Goal: Task Accomplishment & Management: Manage account settings

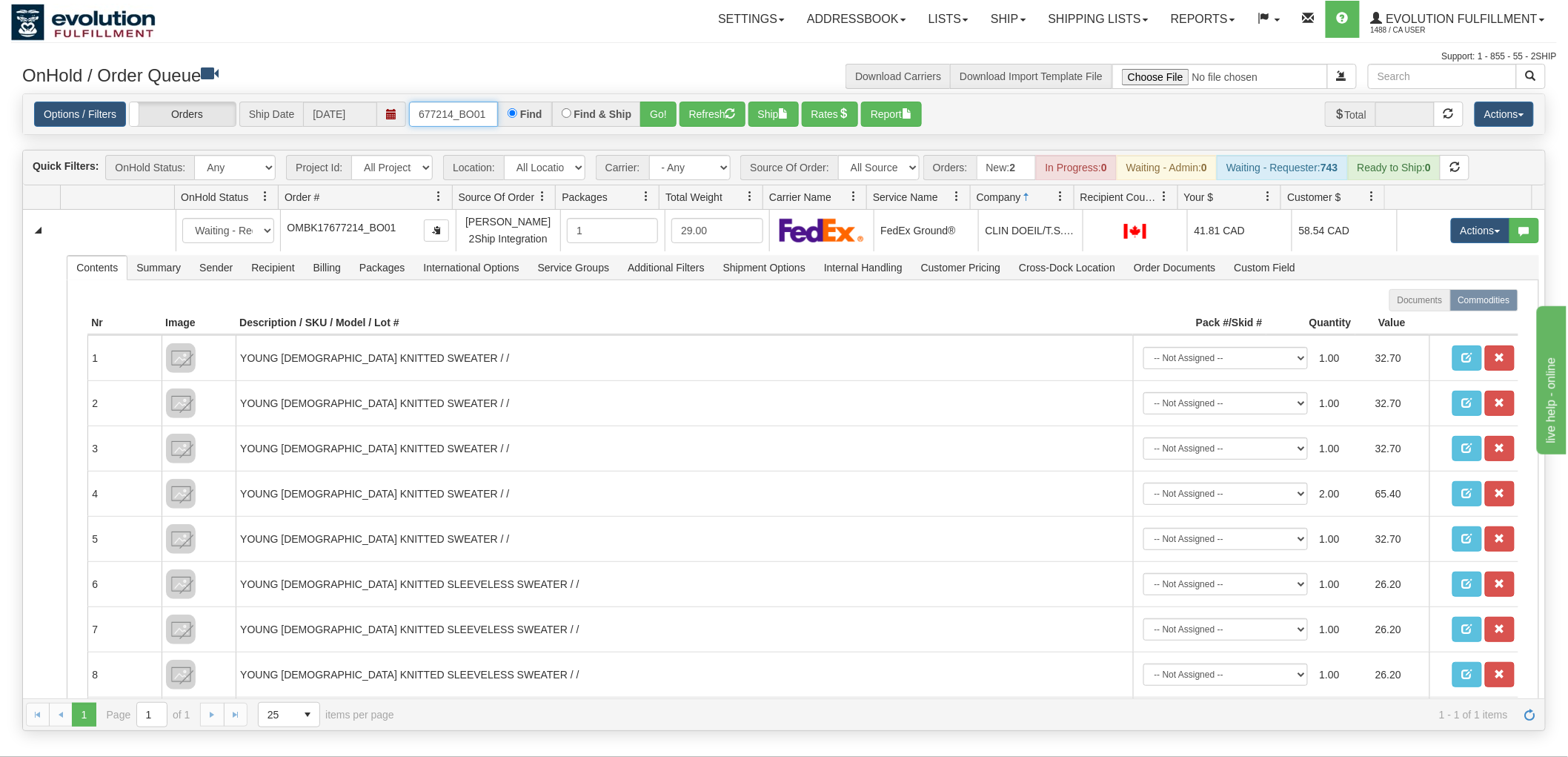
click at [491, 102] on input "677214_BO01" at bounding box center [453, 114] width 89 height 25
click at [657, 117] on button "Go!" at bounding box center [658, 114] width 36 height 25
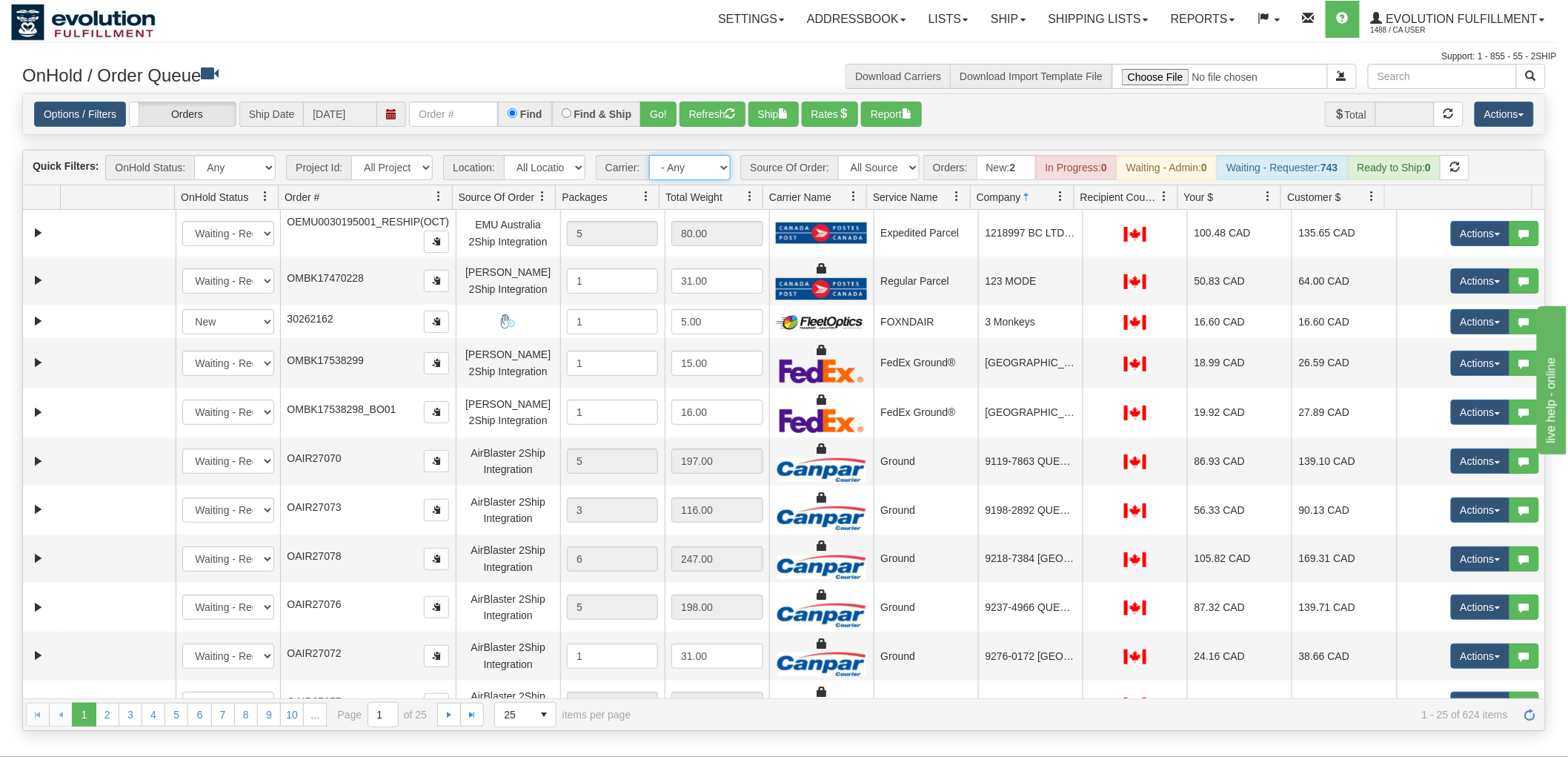
click at [684, 166] on select "- Any - Has NO carrier assigned - Has a carrier assigned FleetOptics Inc. My Ca…" at bounding box center [690, 168] width 82 height 25
click at [868, 161] on select "All Sources AirBlaster 2Ship Integration Ambler Apparel 2Ship Integration BC [M…" at bounding box center [879, 168] width 82 height 25
select select "Gentle Fawn Wholesale 2Ship"
click at [839, 155] on select "All Sources AirBlaster 2Ship Integration Ambler Apparel 2Ship Integration BC [M…" at bounding box center [879, 168] width 82 height 25
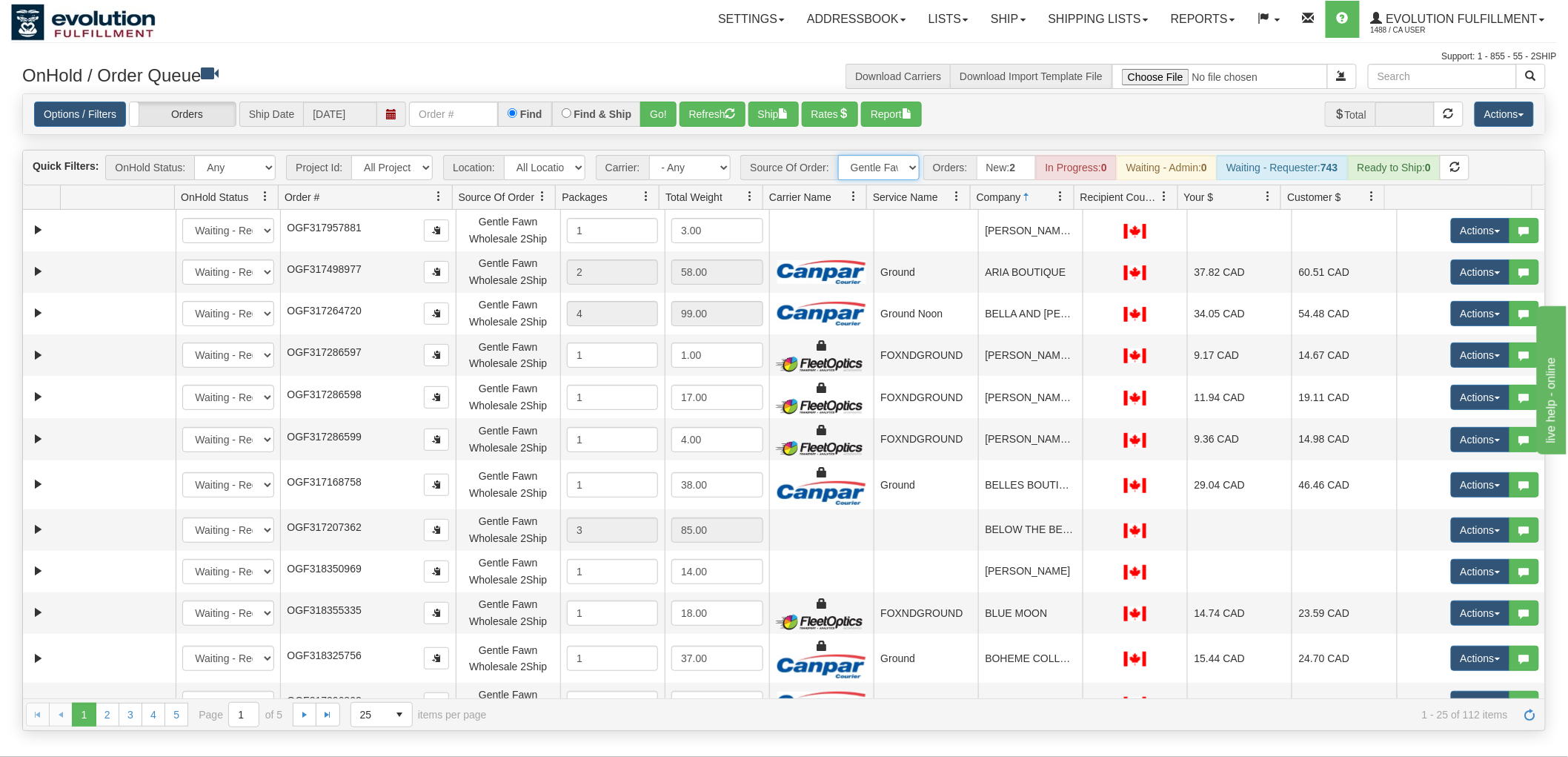
click at [750, 201] on span at bounding box center [750, 197] width 12 height 12
click at [788, 226] on span "Sort Ascending" at bounding box center [804, 229] width 77 height 15
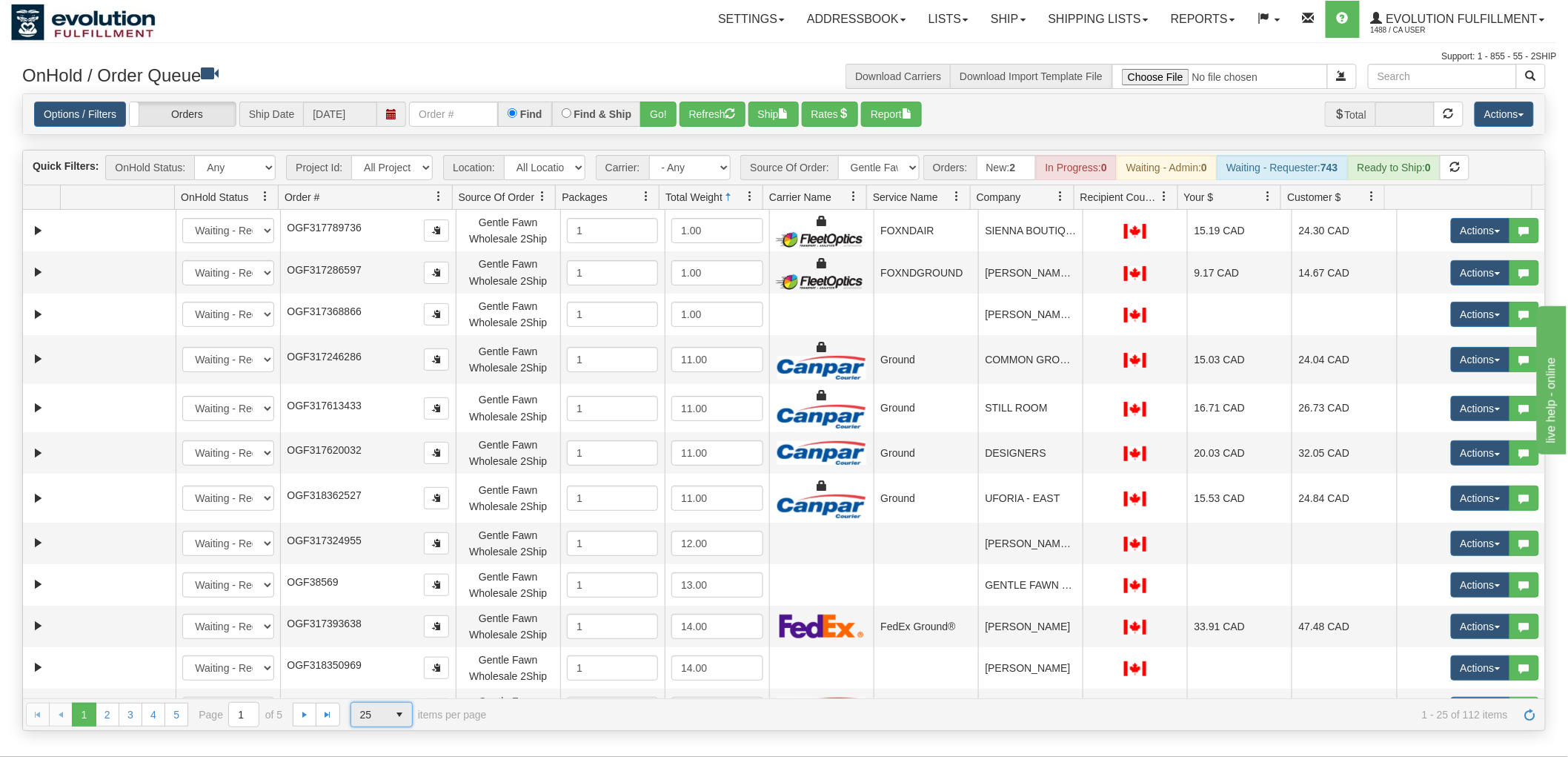
click at [368, 725] on span "25" at bounding box center [370, 715] width 37 height 24
click at [366, 695] on span "100" at bounding box center [364, 691] width 17 height 15
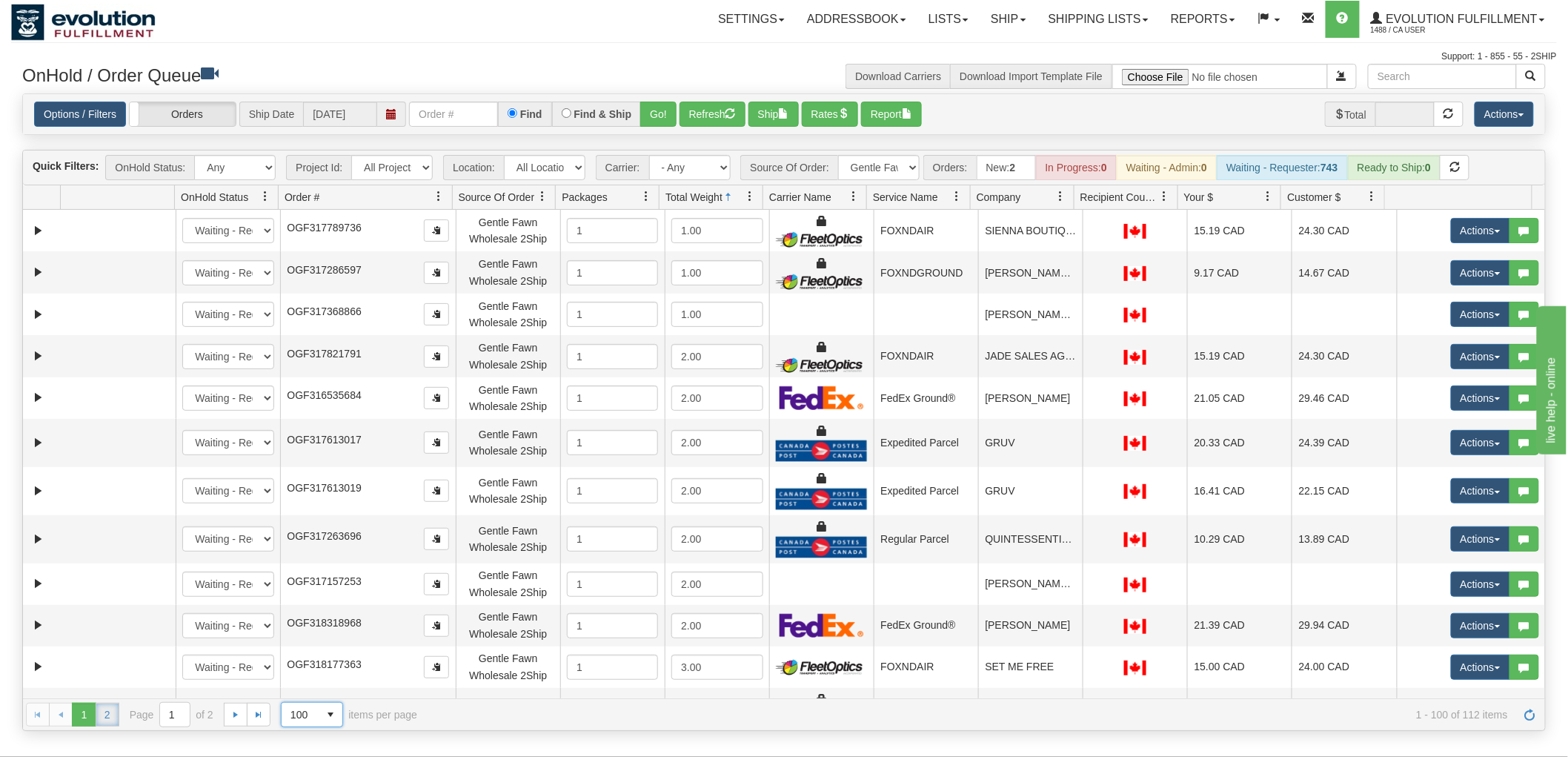
click at [112, 719] on link "2" at bounding box center [108, 715] width 24 height 24
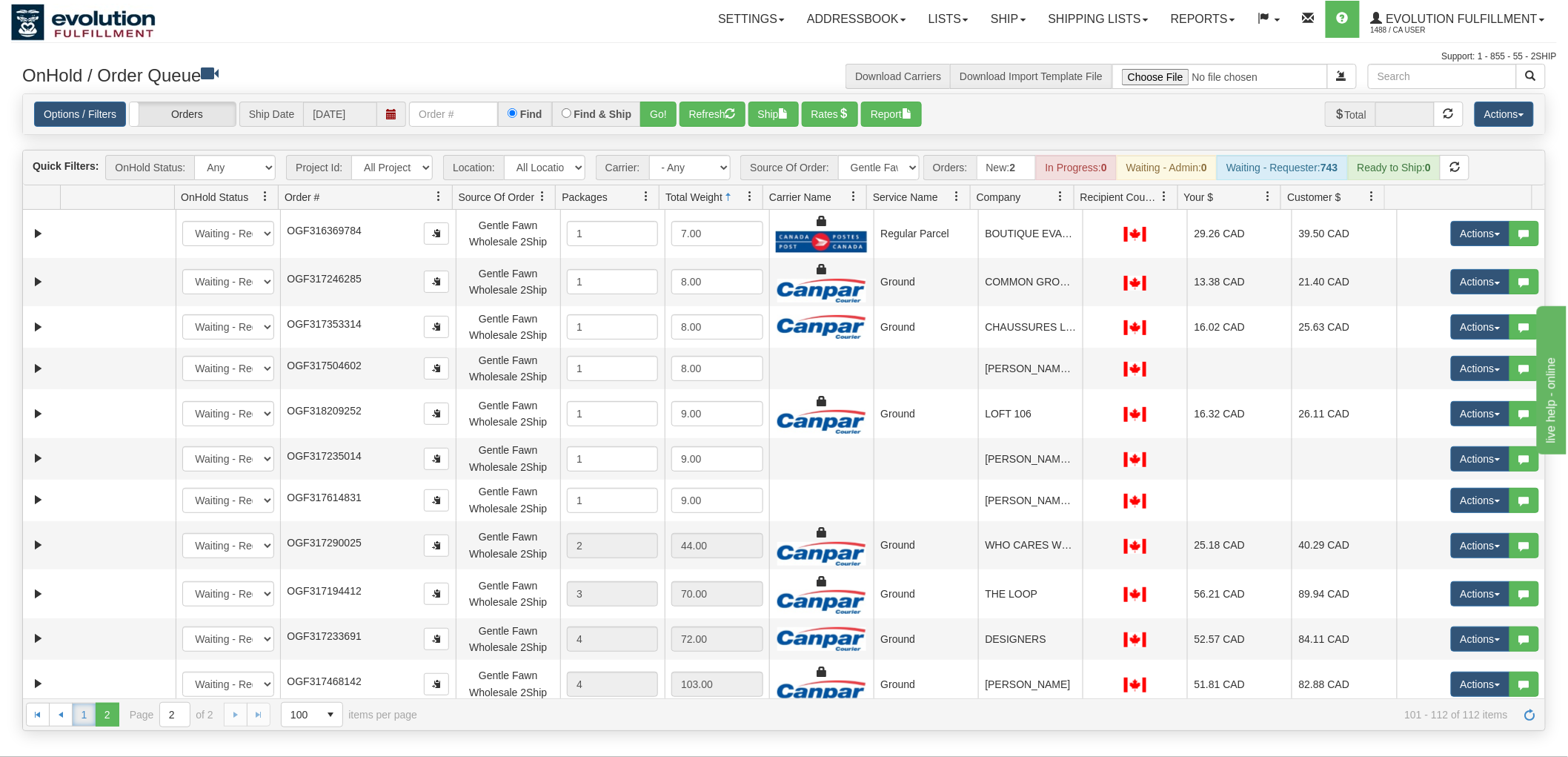
click at [89, 719] on link "1" at bounding box center [84, 715] width 24 height 24
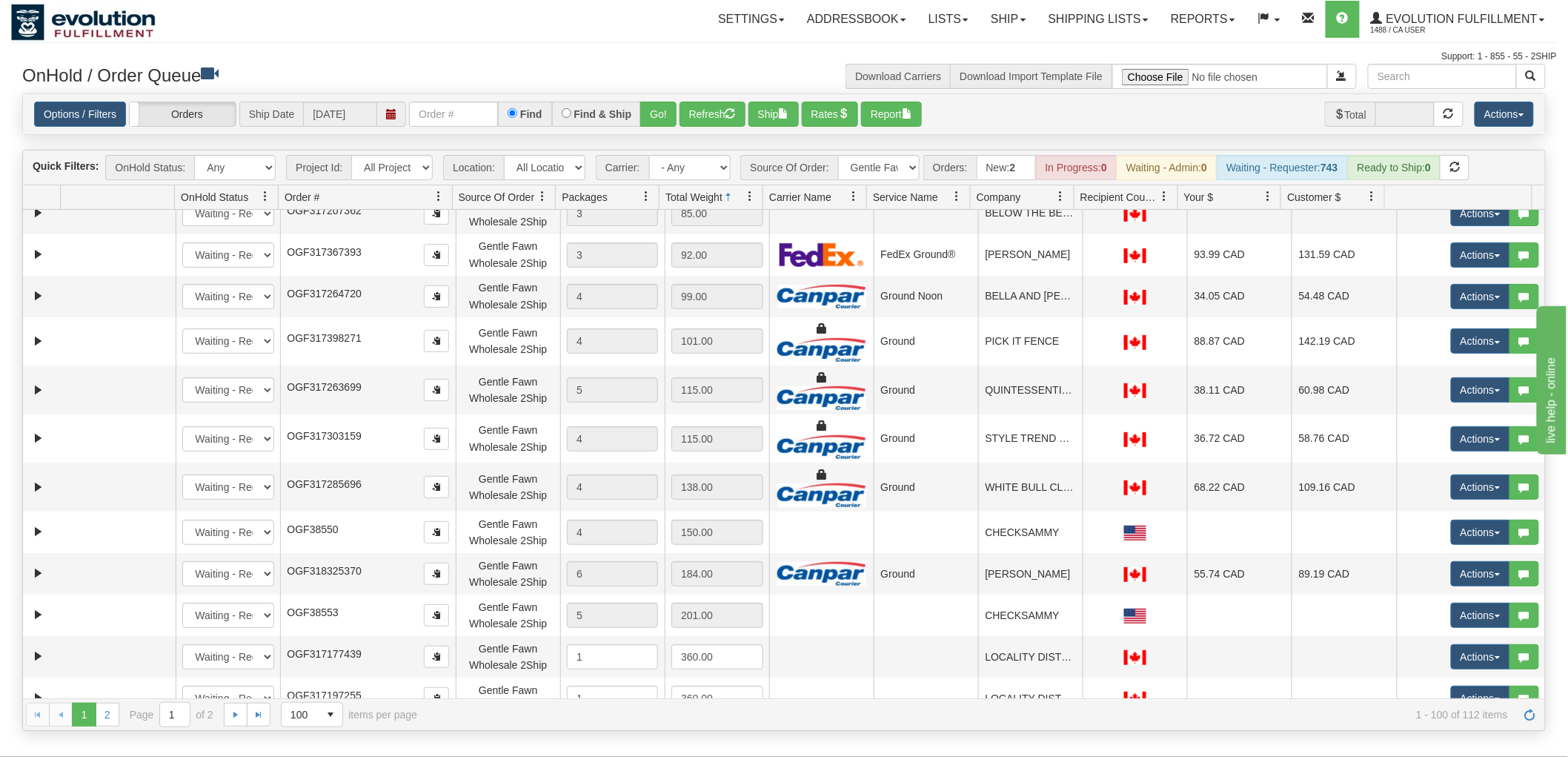
scroll to position [3988, 0]
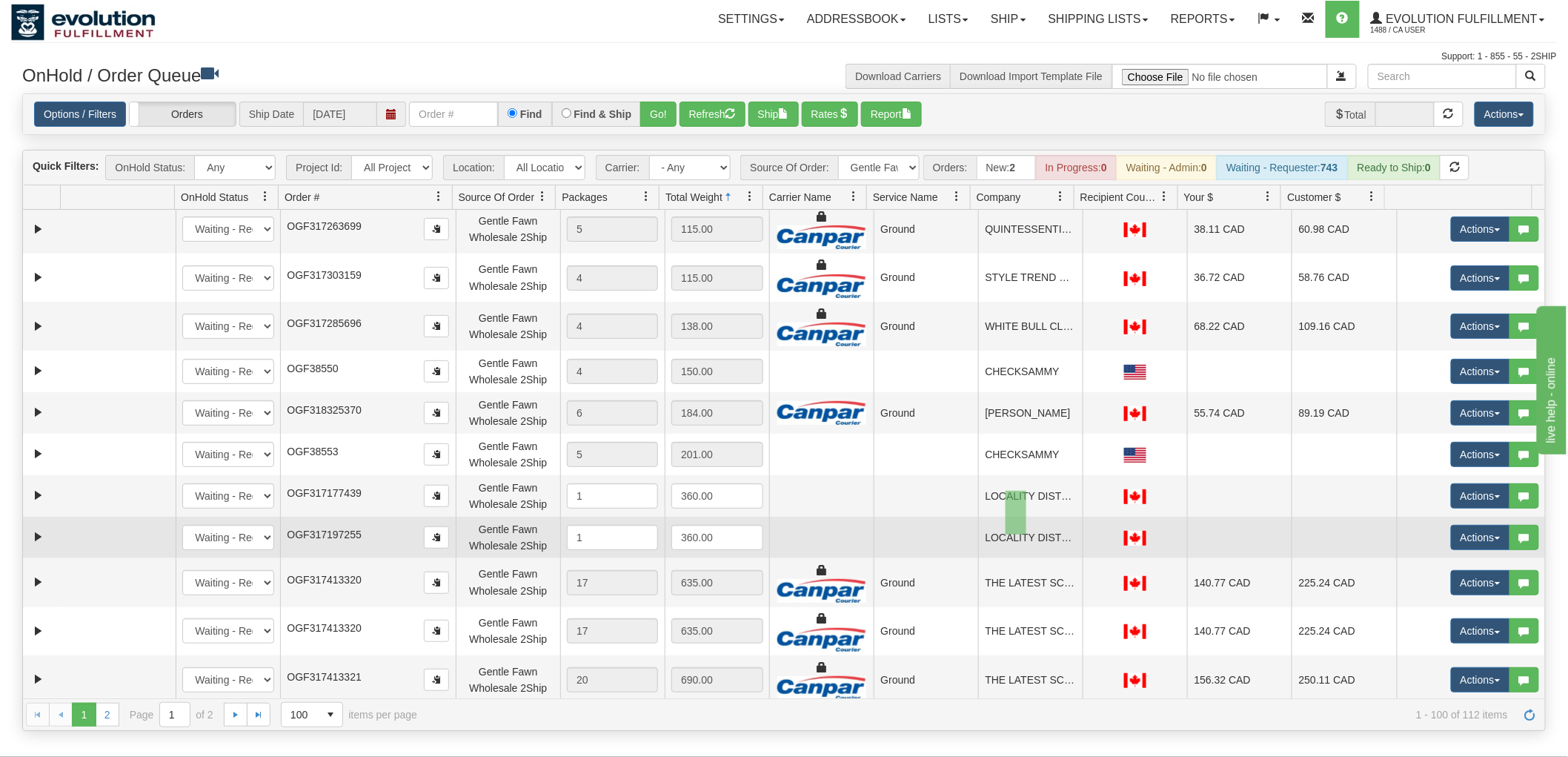
drag, startPoint x: 1006, startPoint y: 491, endPoint x: 1026, endPoint y: 534, distance: 47.4
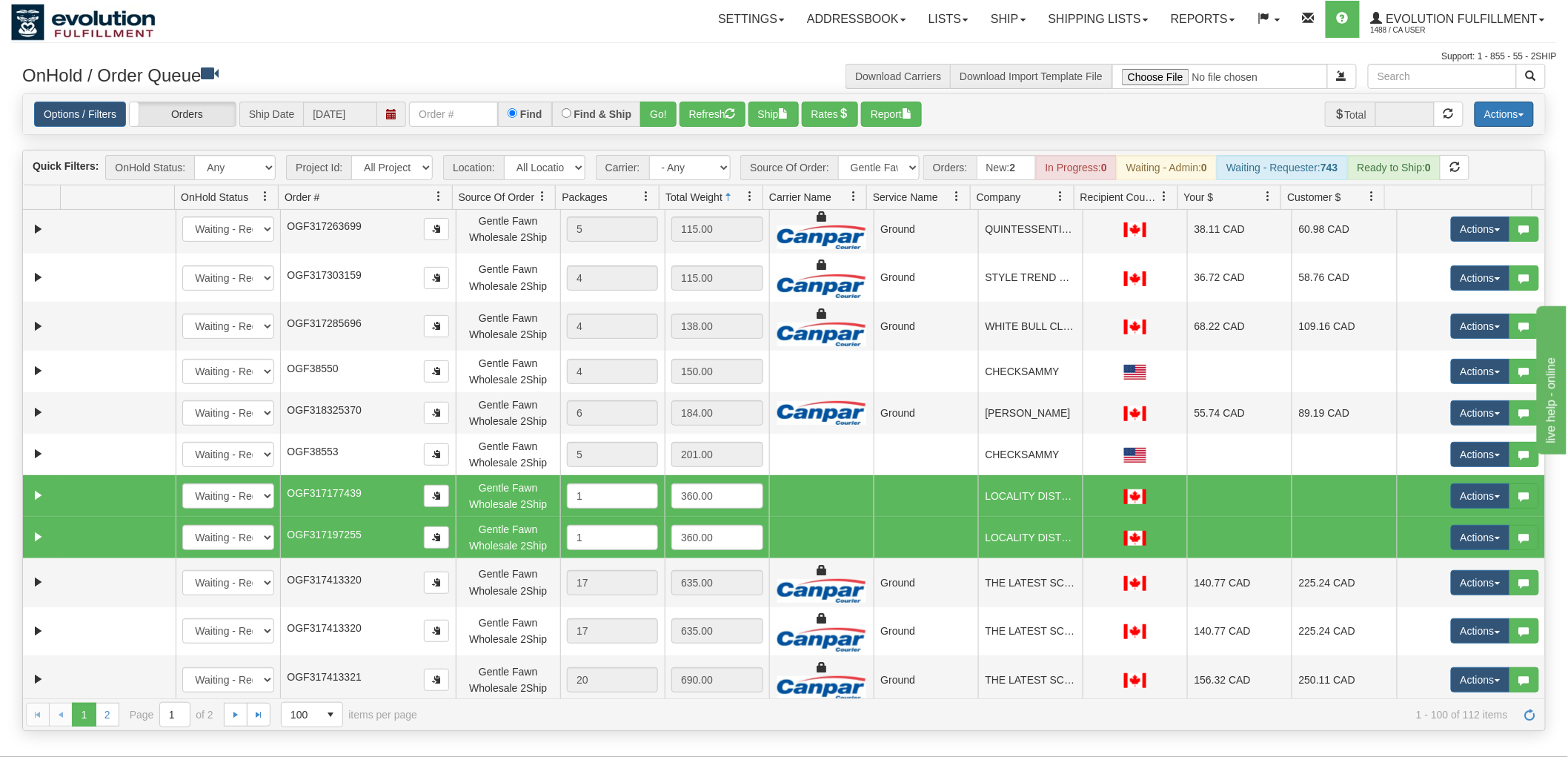
click at [1493, 117] on button "Actions" at bounding box center [1504, 114] width 59 height 25
click at [1479, 232] on link "Delete Selected" at bounding box center [1472, 234] width 125 height 19
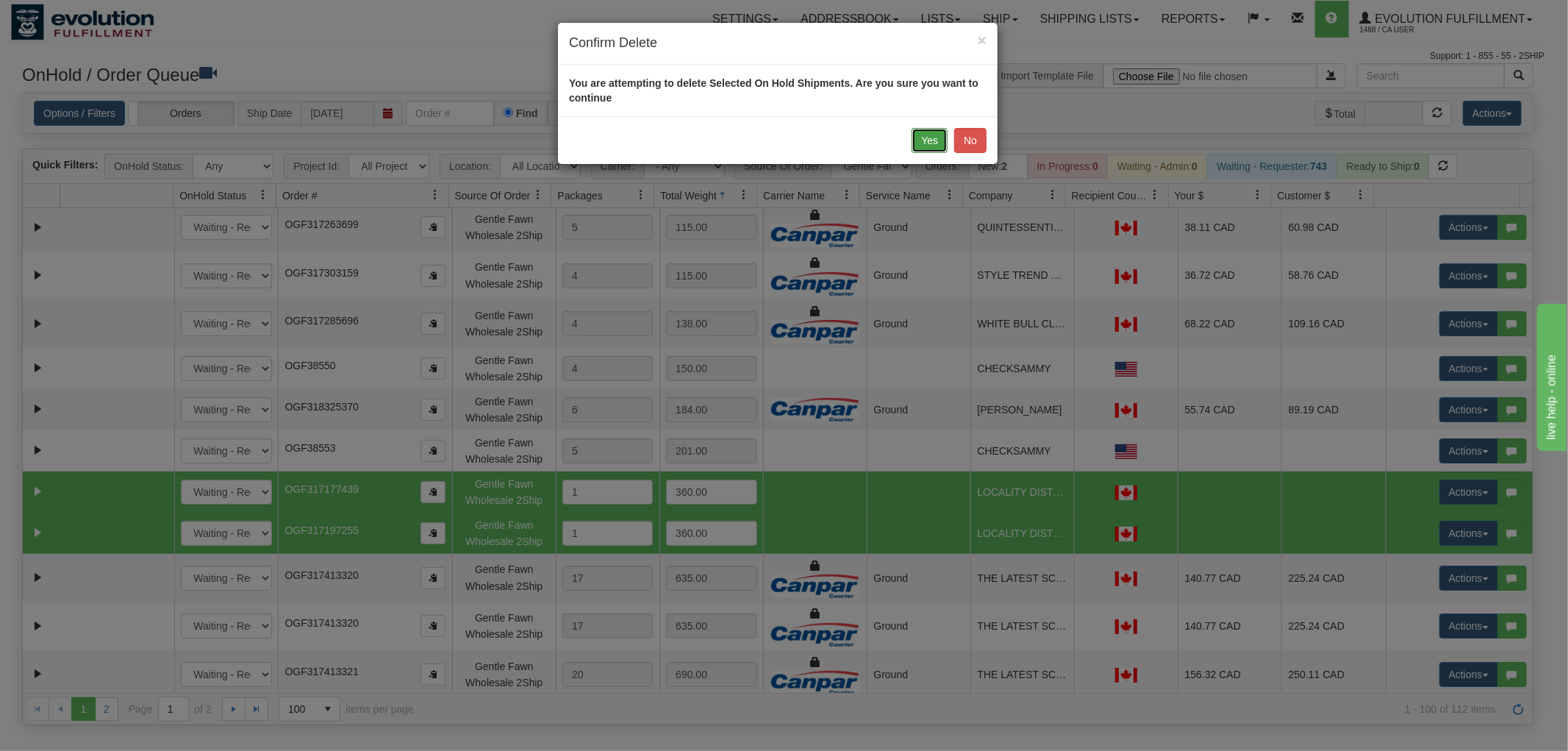
click at [938, 148] on button "Yes" at bounding box center [929, 141] width 36 height 25
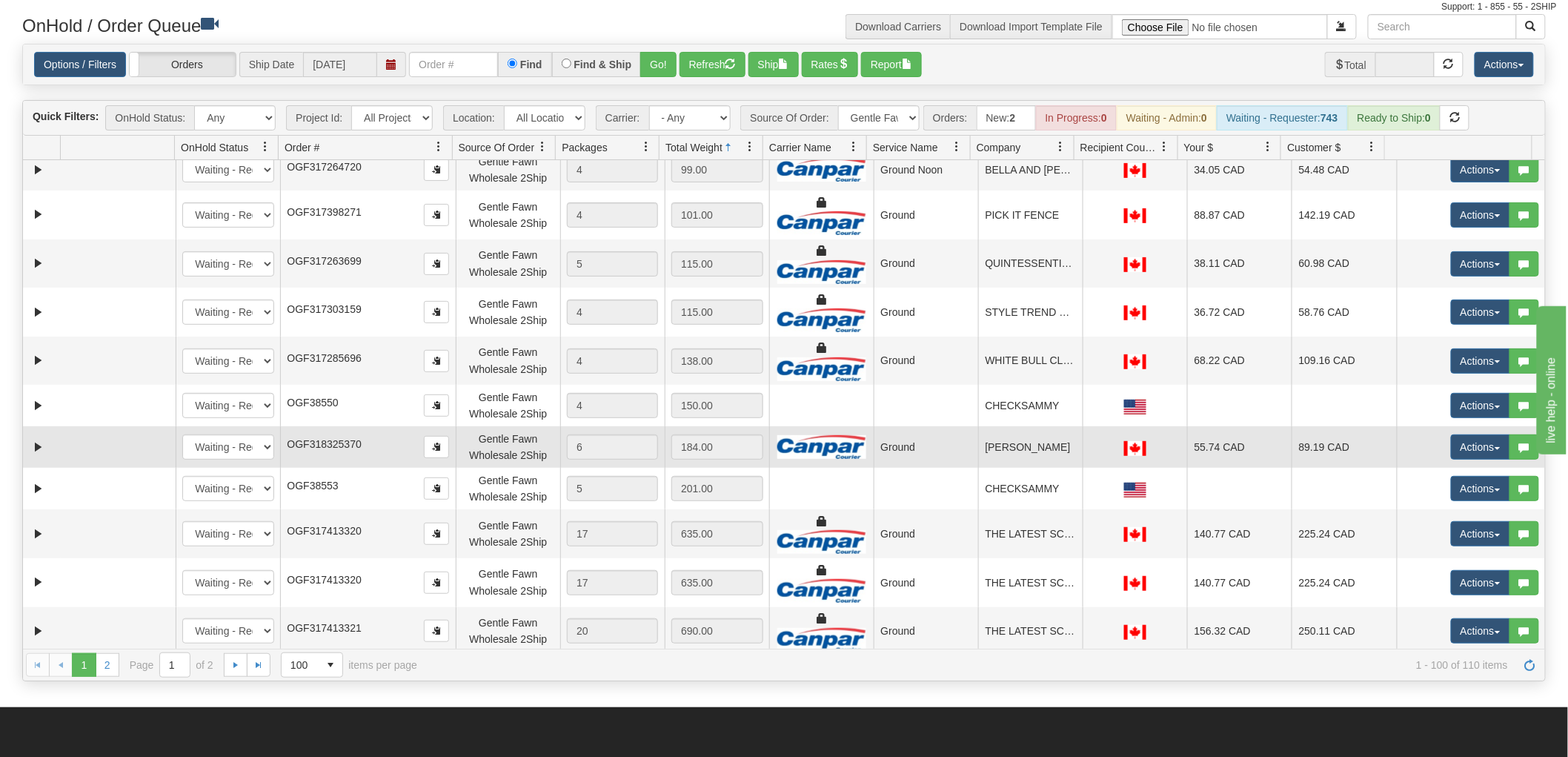
scroll to position [165, 0]
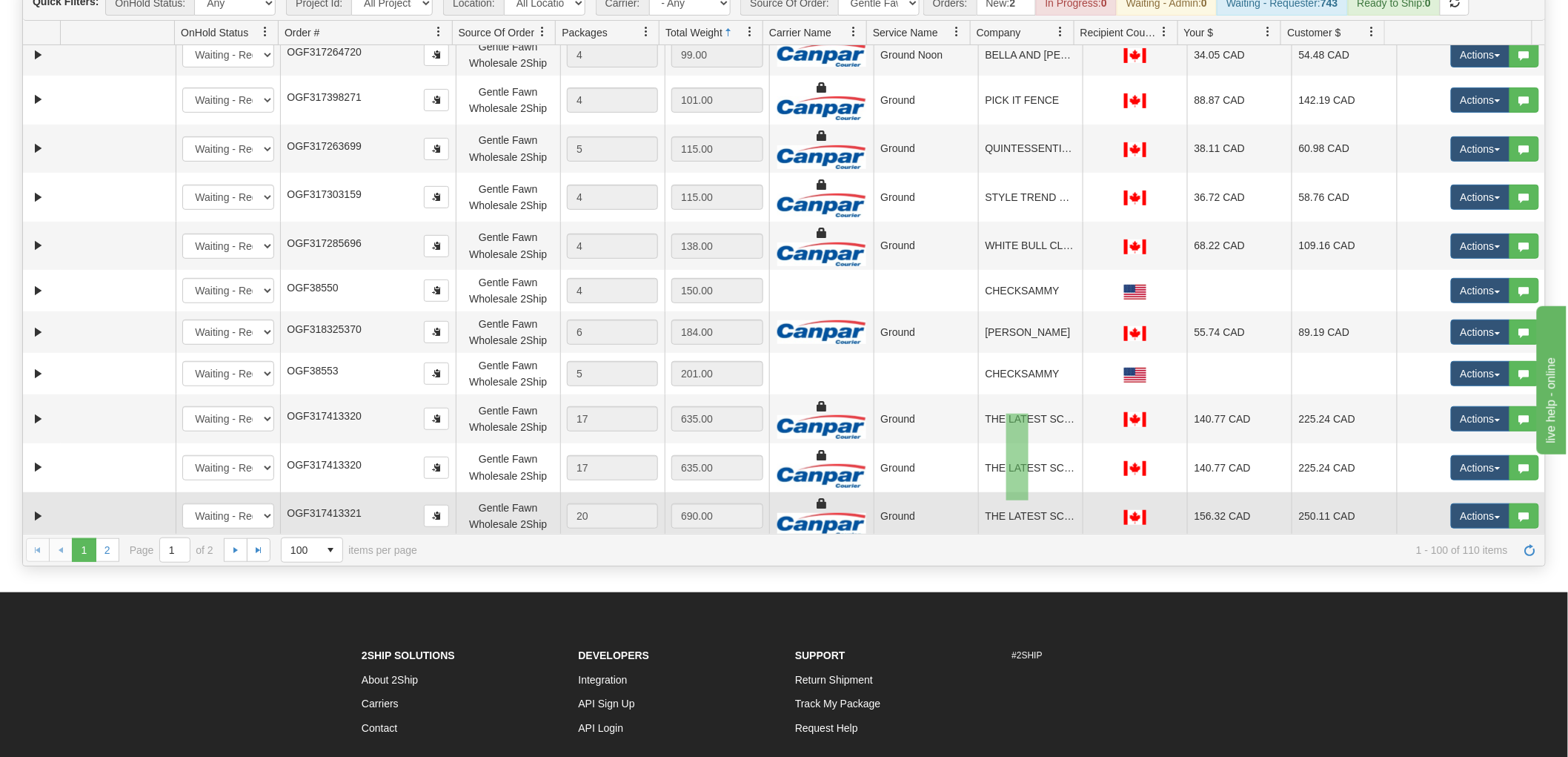
drag, startPoint x: 1006, startPoint y: 413, endPoint x: 1029, endPoint y: 500, distance: 90.0
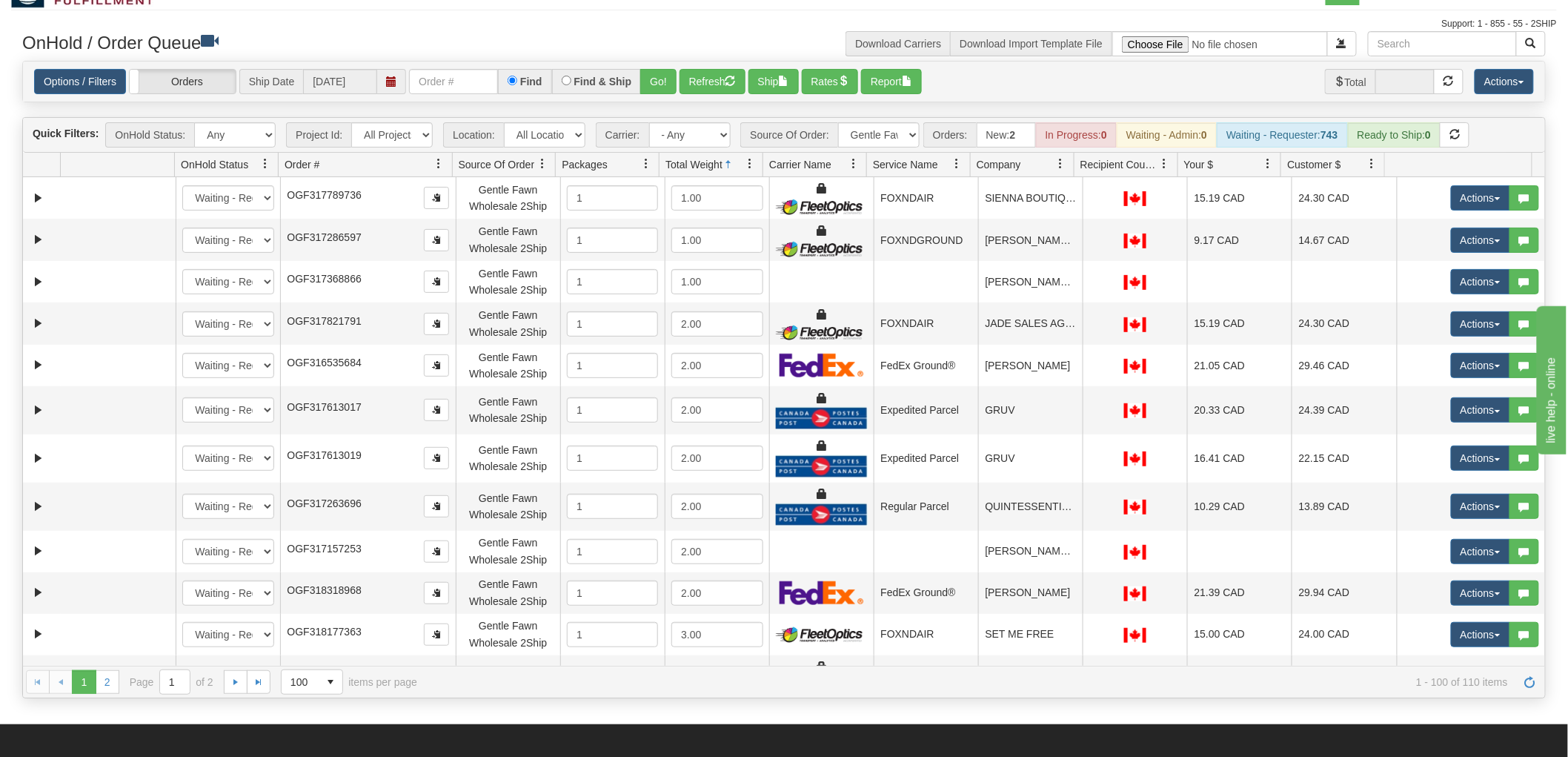
scroll to position [0, 0]
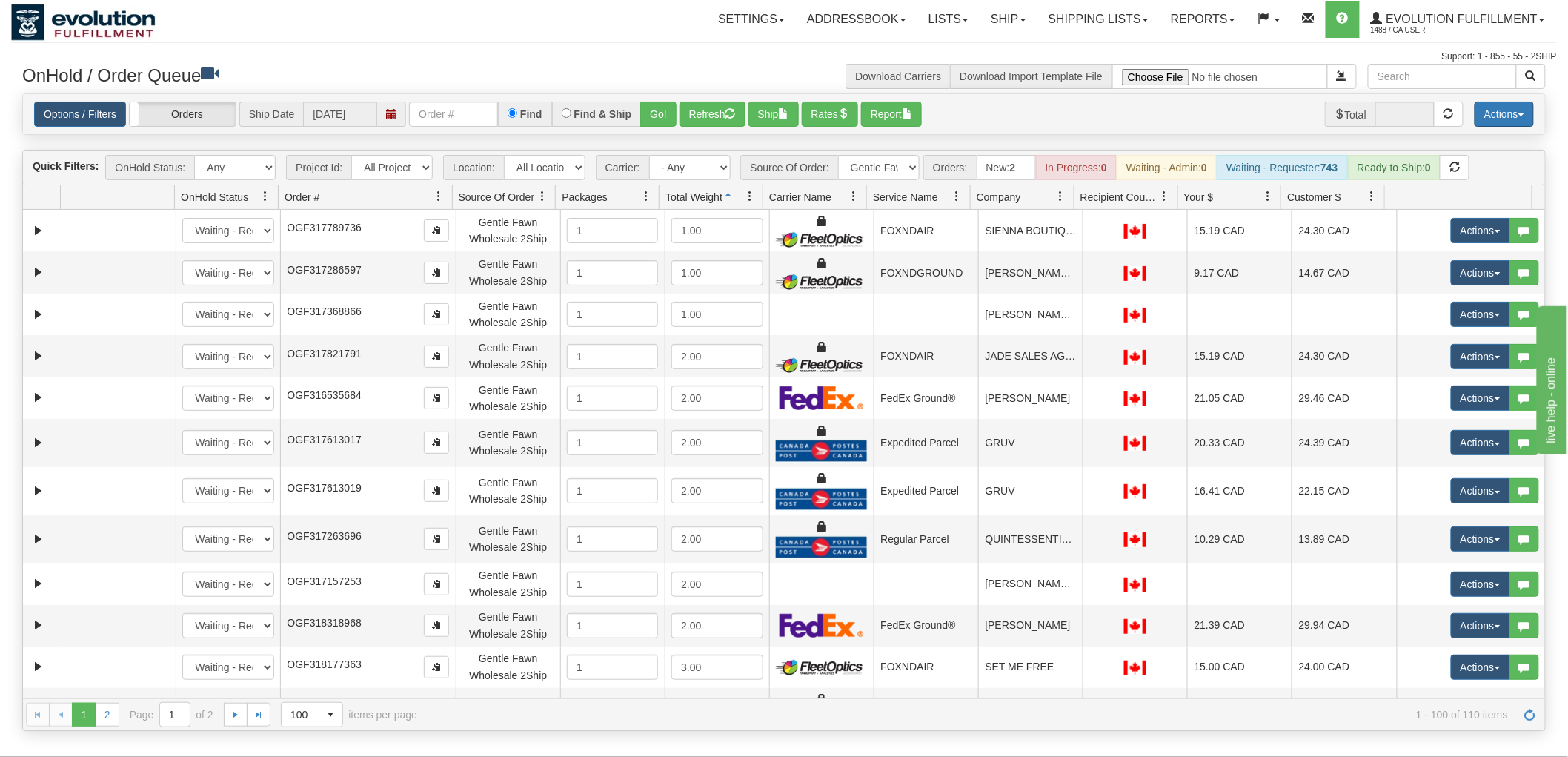
click at [1495, 121] on button "Actions" at bounding box center [1504, 114] width 59 height 25
click at [1466, 230] on link "Delete Selected" at bounding box center [1472, 234] width 125 height 19
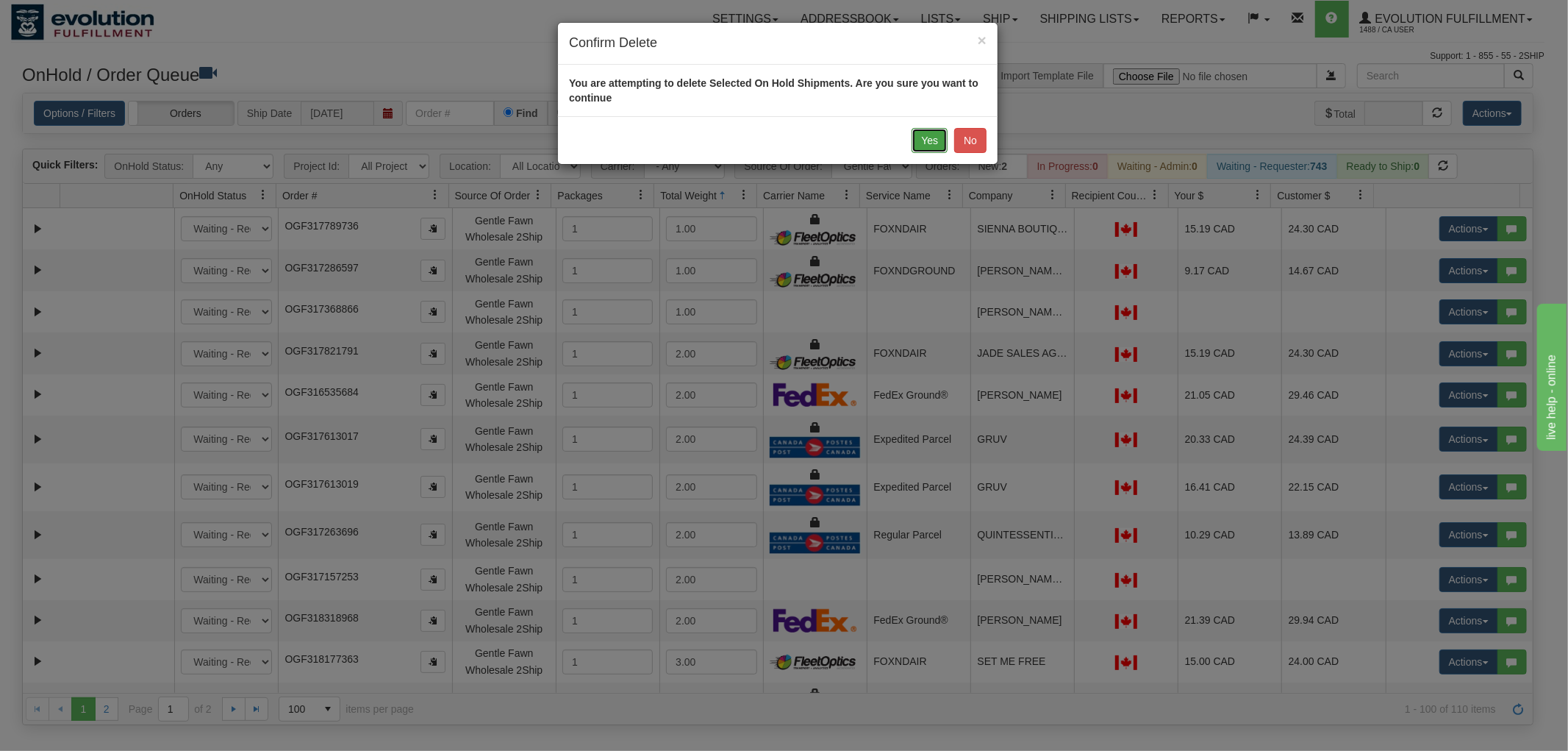
click at [925, 140] on button "Yes" at bounding box center [929, 141] width 36 height 25
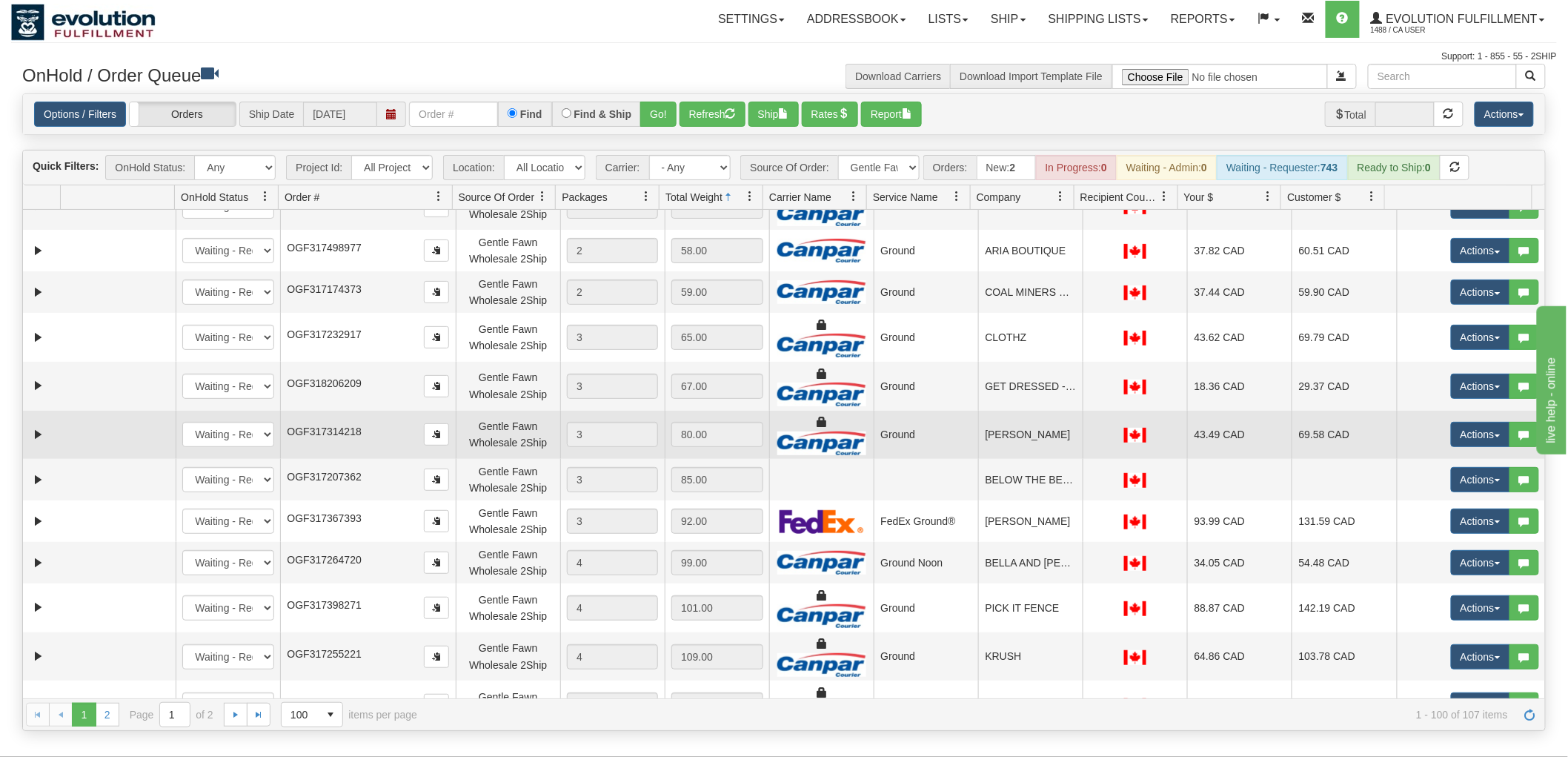
scroll to position [3739, 0]
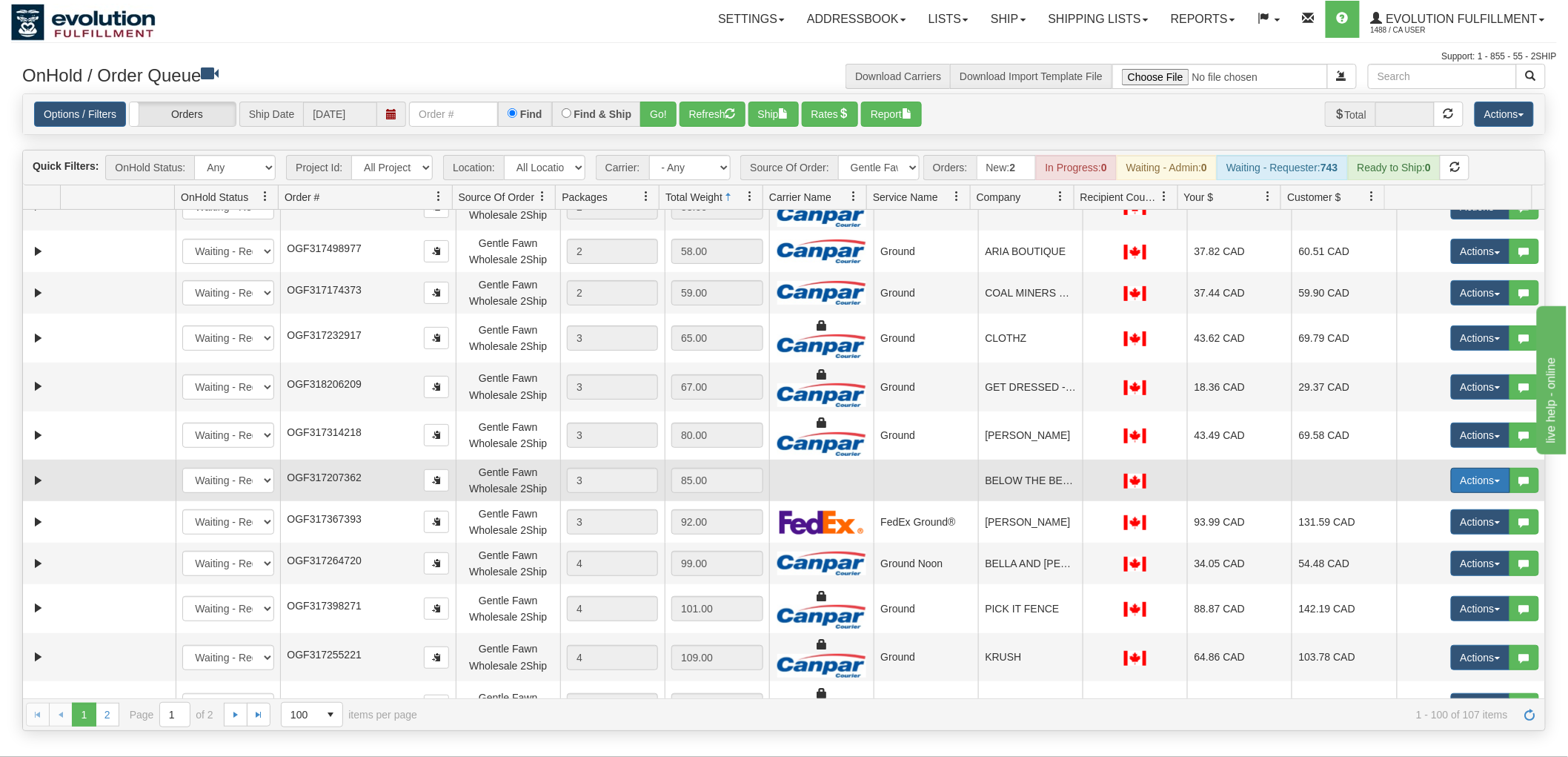
click at [1451, 475] on button "Actions" at bounding box center [1480, 480] width 59 height 25
click at [1420, 582] on span "Delete" at bounding box center [1426, 586] width 40 height 12
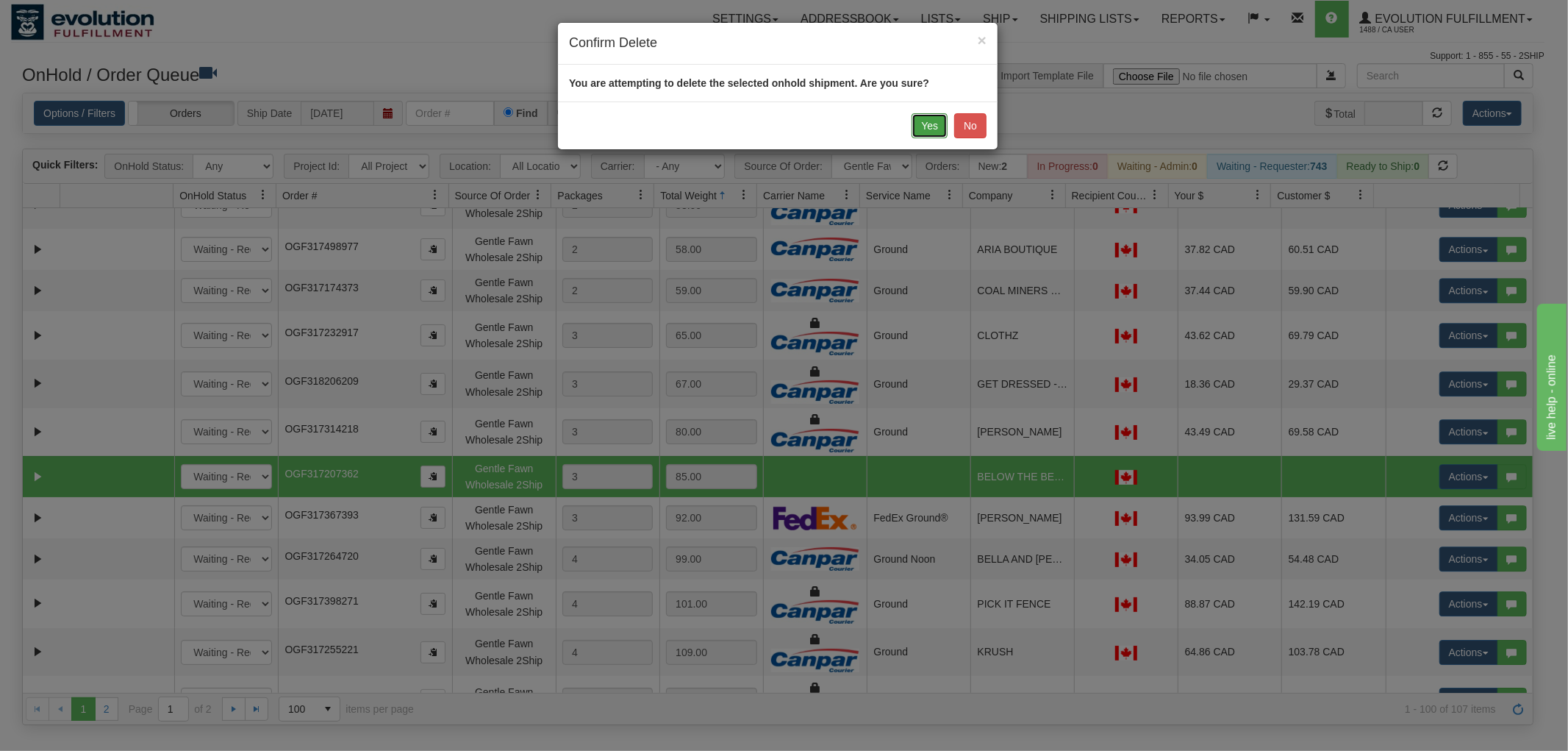
click at [912, 129] on button "Yes" at bounding box center [929, 126] width 36 height 25
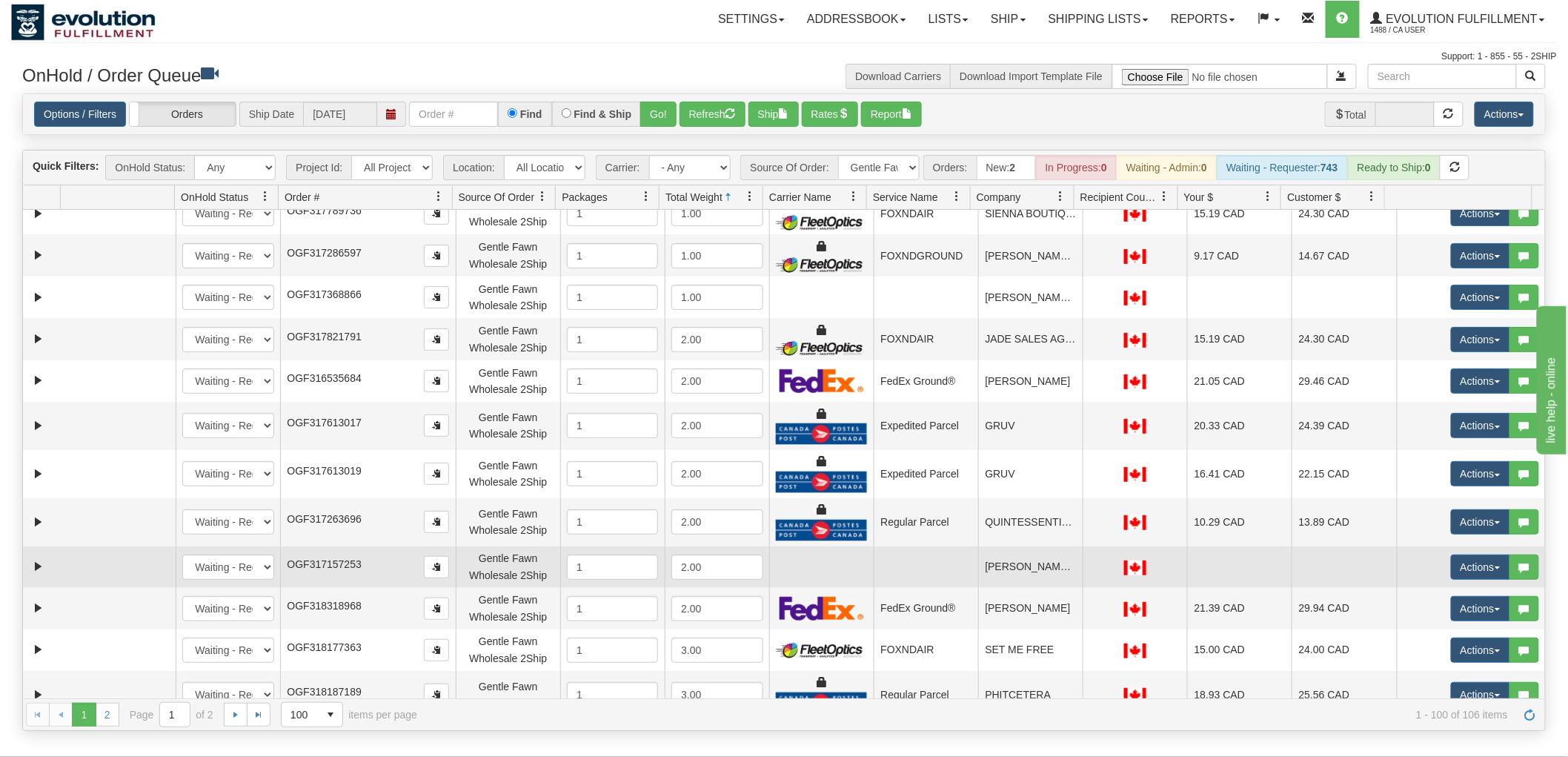
scroll to position [0, 0]
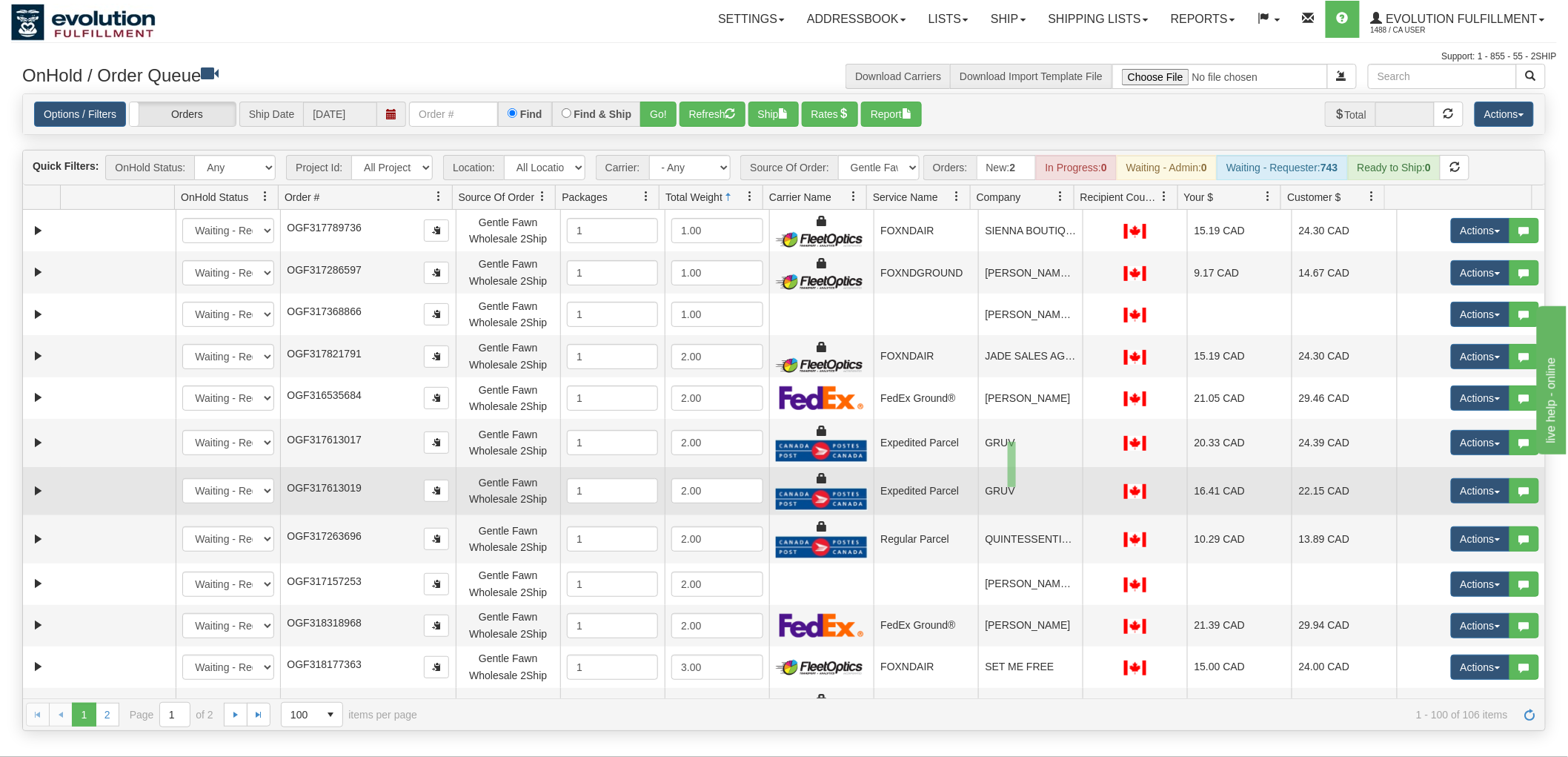
drag, startPoint x: 1008, startPoint y: 442, endPoint x: 1016, endPoint y: 487, distance: 45.7
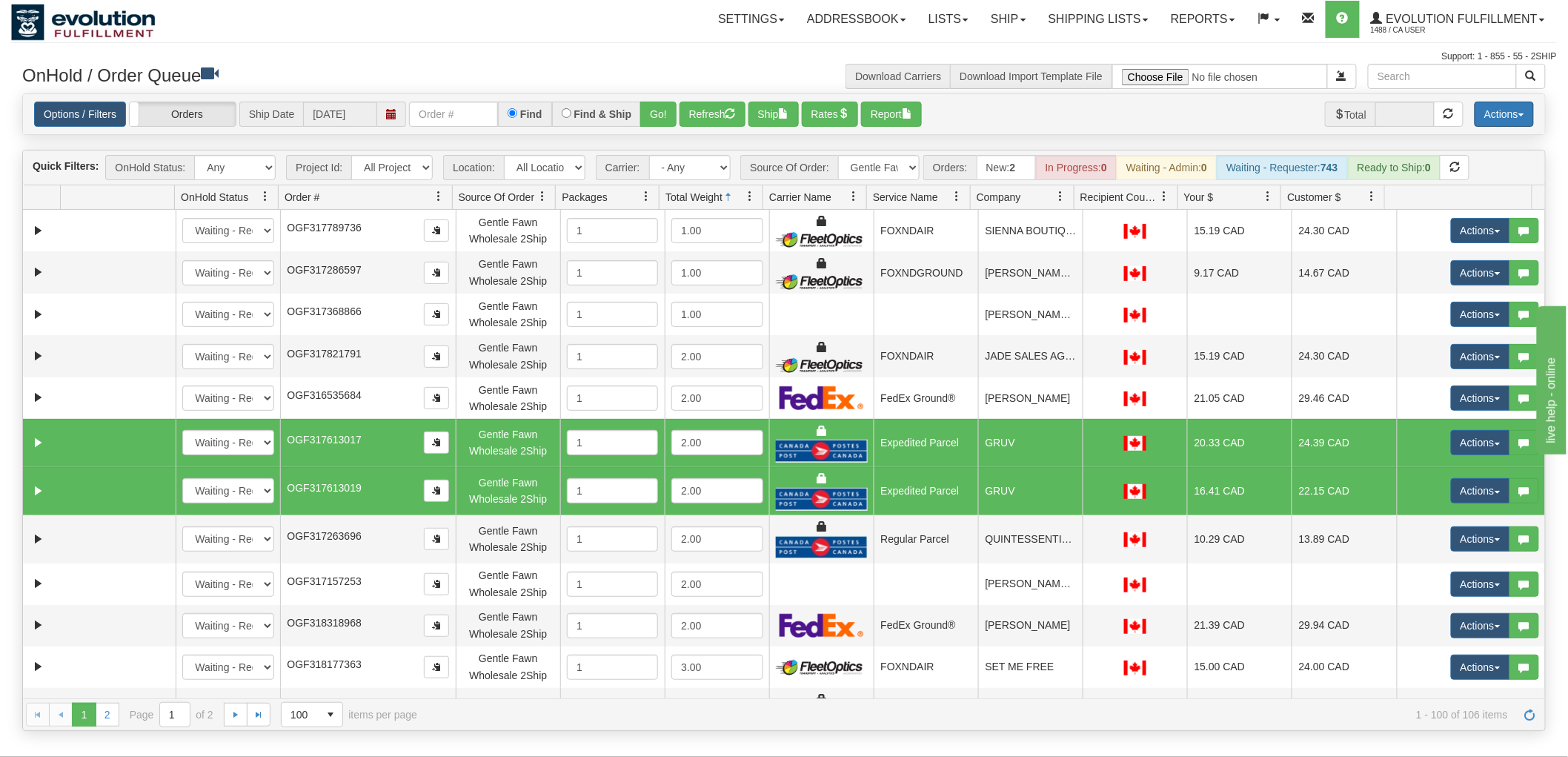
click at [1517, 104] on button "Actions" at bounding box center [1504, 114] width 59 height 25
click at [1464, 229] on link "Delete Selected" at bounding box center [1472, 234] width 125 height 19
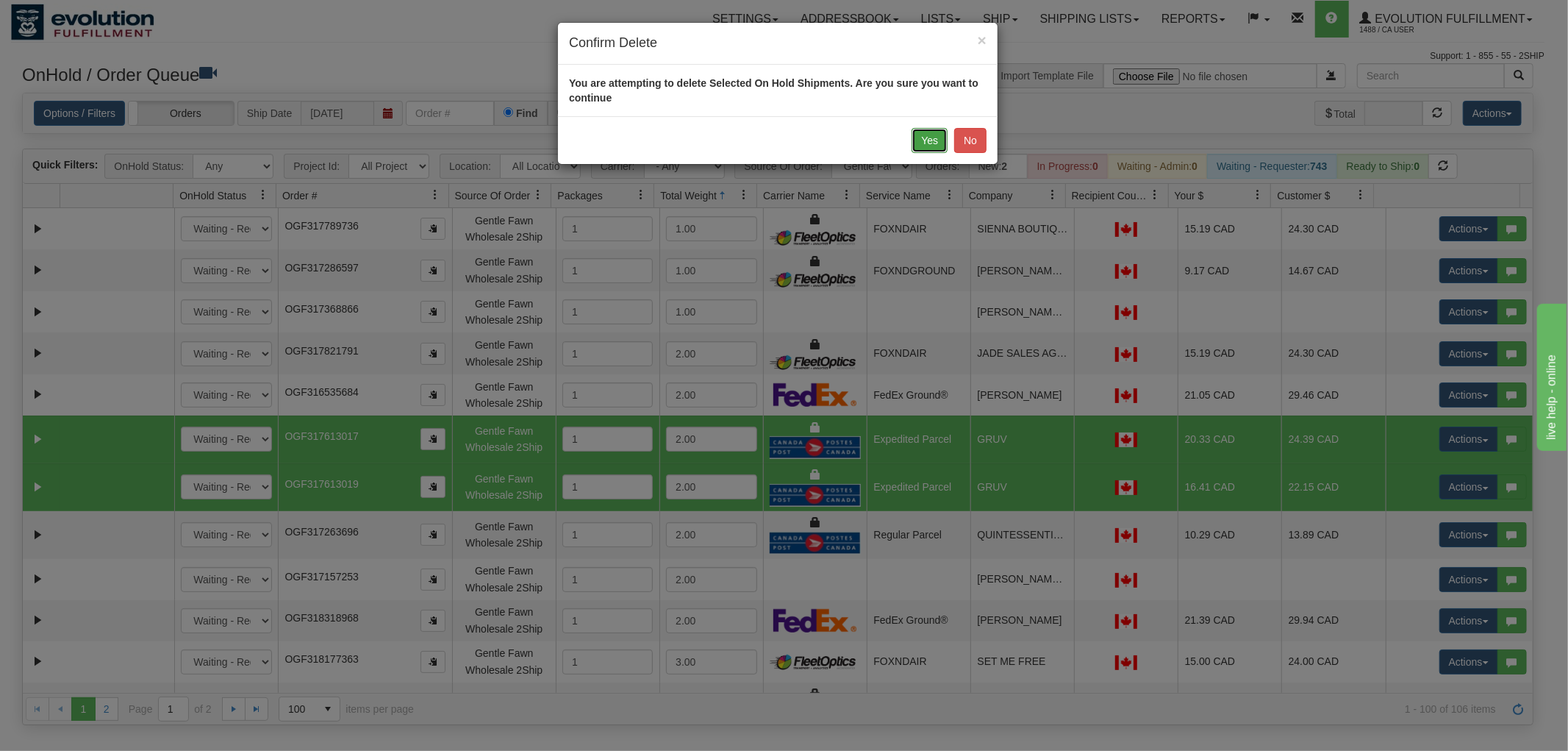
click at [932, 135] on button "Yes" at bounding box center [929, 141] width 36 height 25
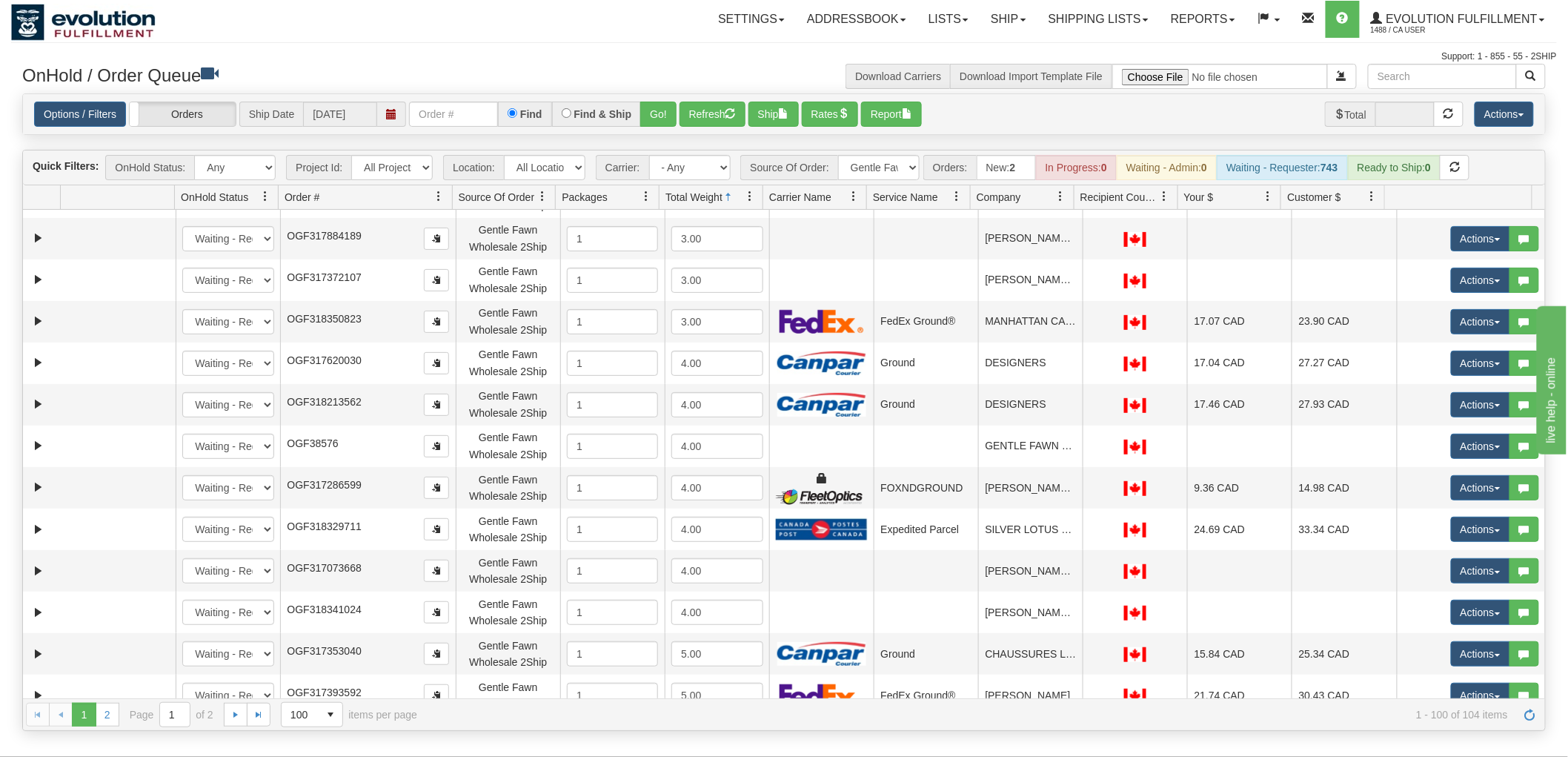
scroll to position [576, 0]
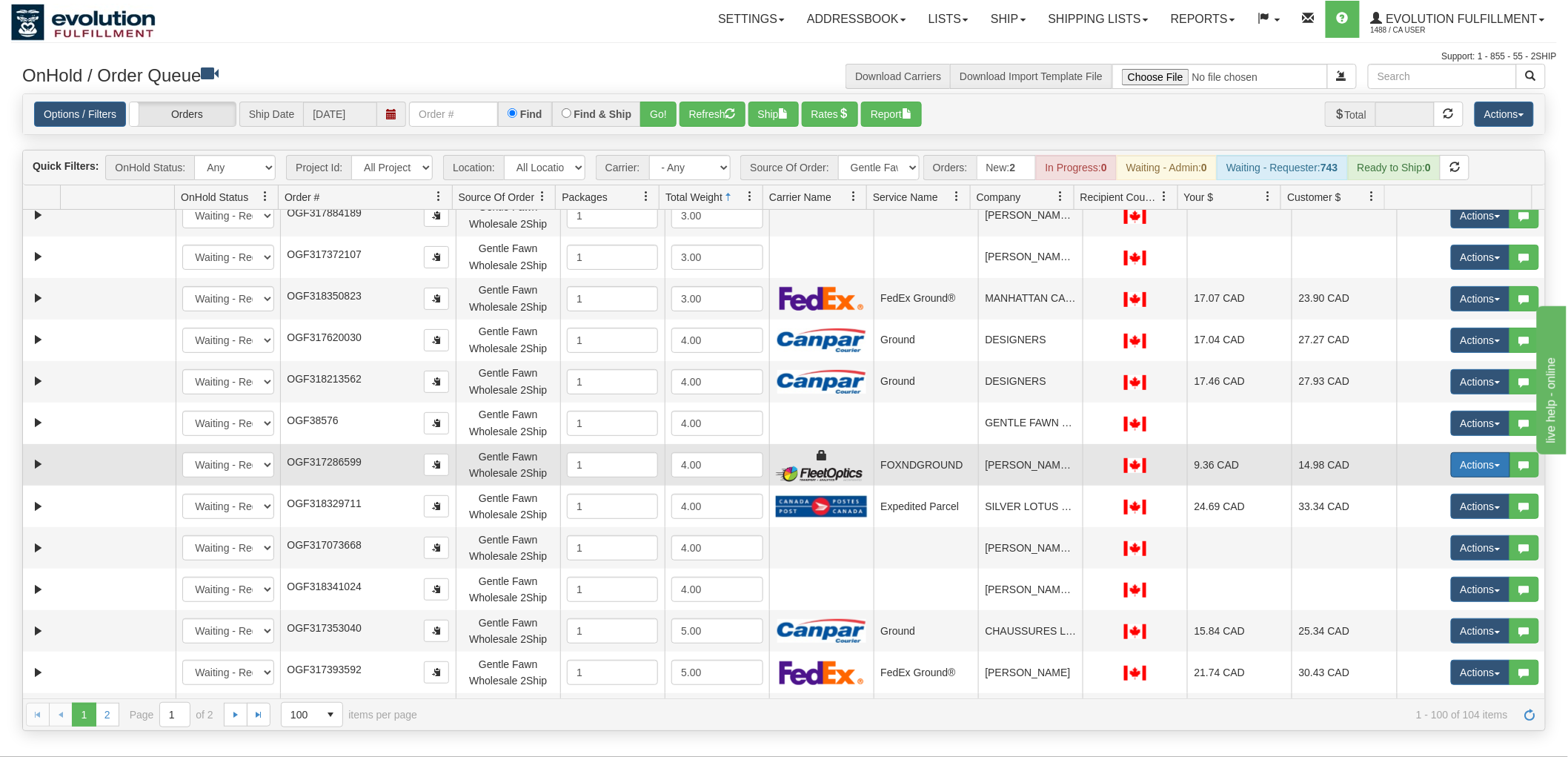
click at [1452, 457] on button "Actions" at bounding box center [1480, 465] width 59 height 25
click at [1420, 567] on span "Delete" at bounding box center [1426, 570] width 40 height 12
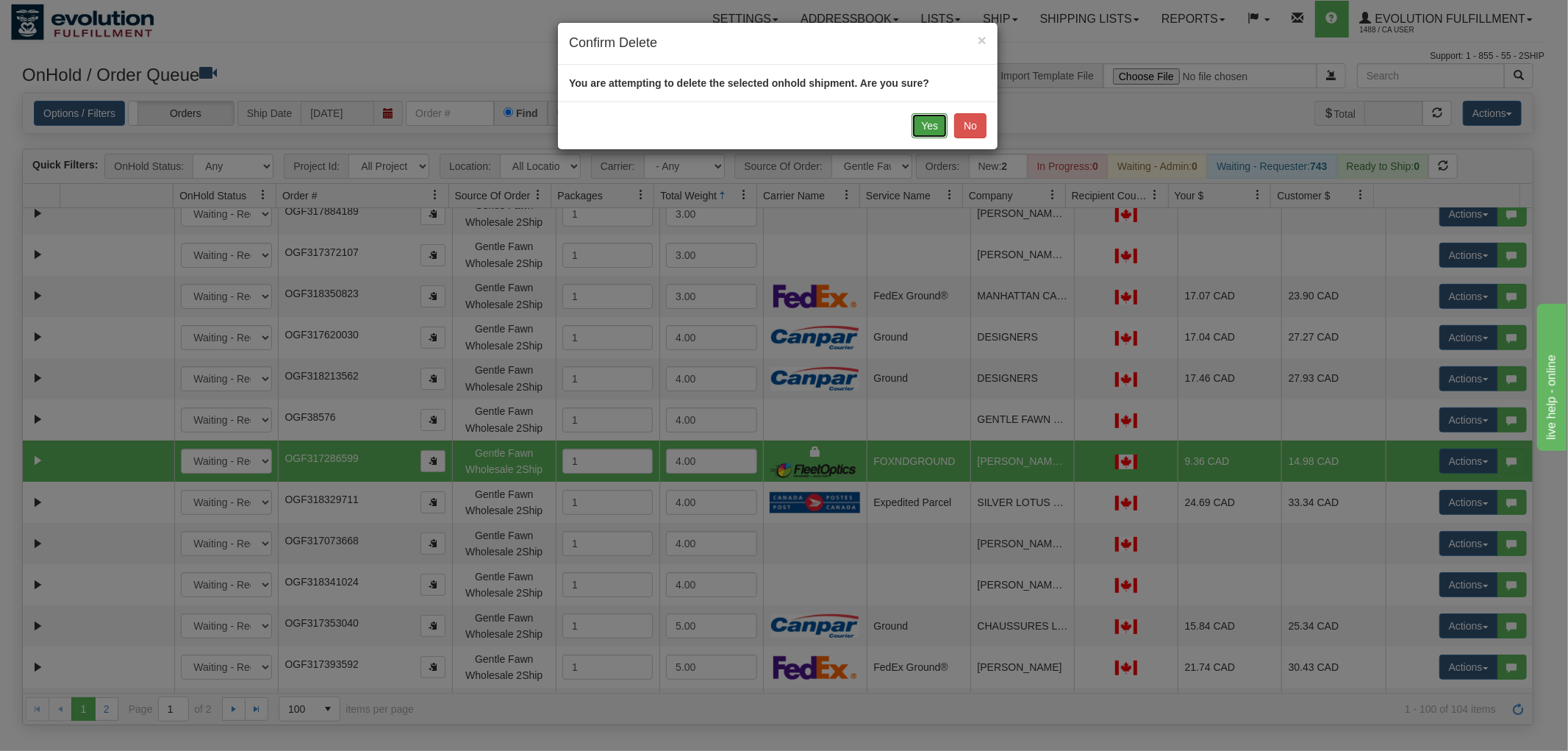
click at [930, 137] on button "Yes" at bounding box center [929, 126] width 36 height 25
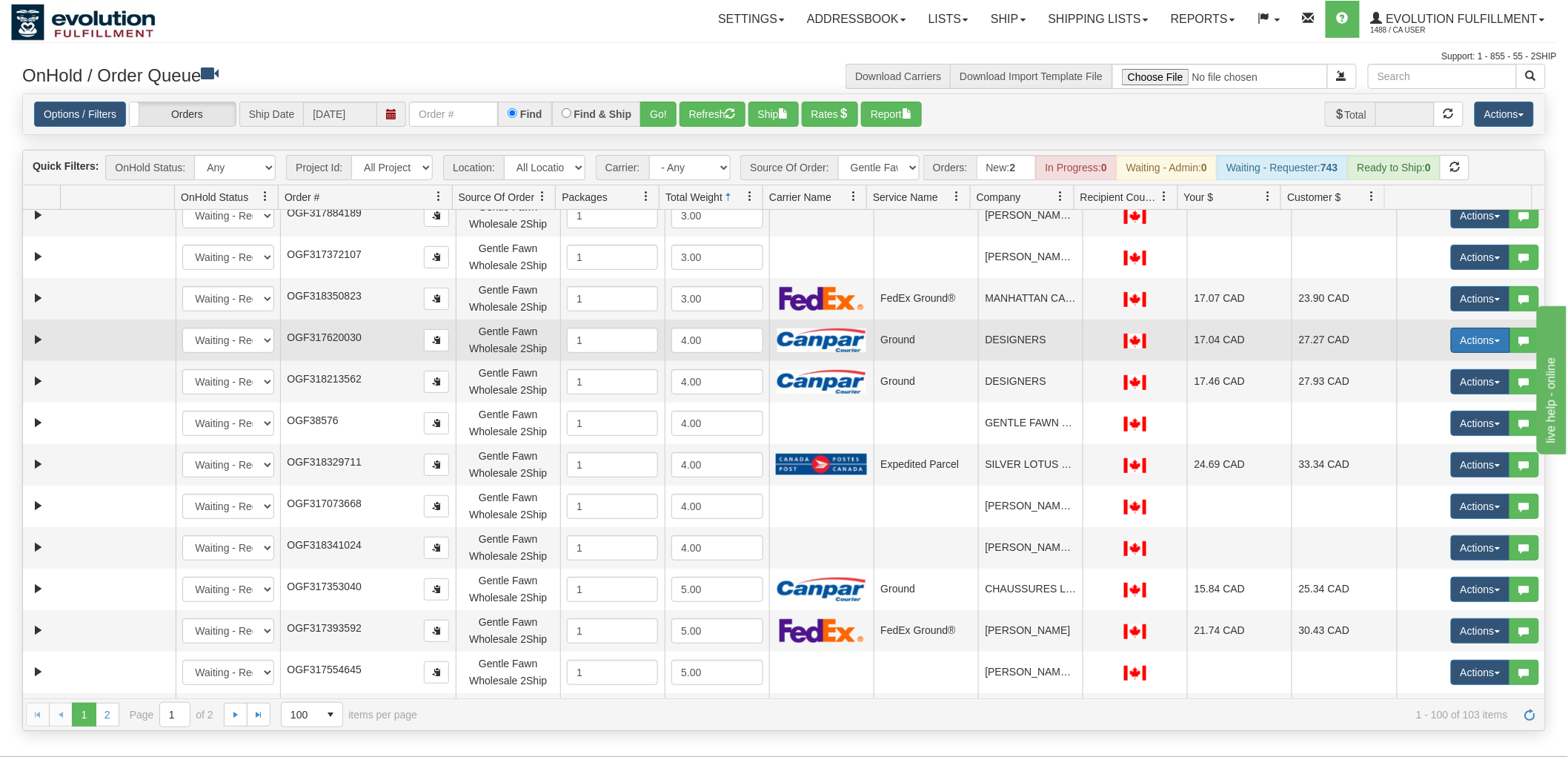
click at [1463, 342] on button "Actions" at bounding box center [1480, 340] width 59 height 25
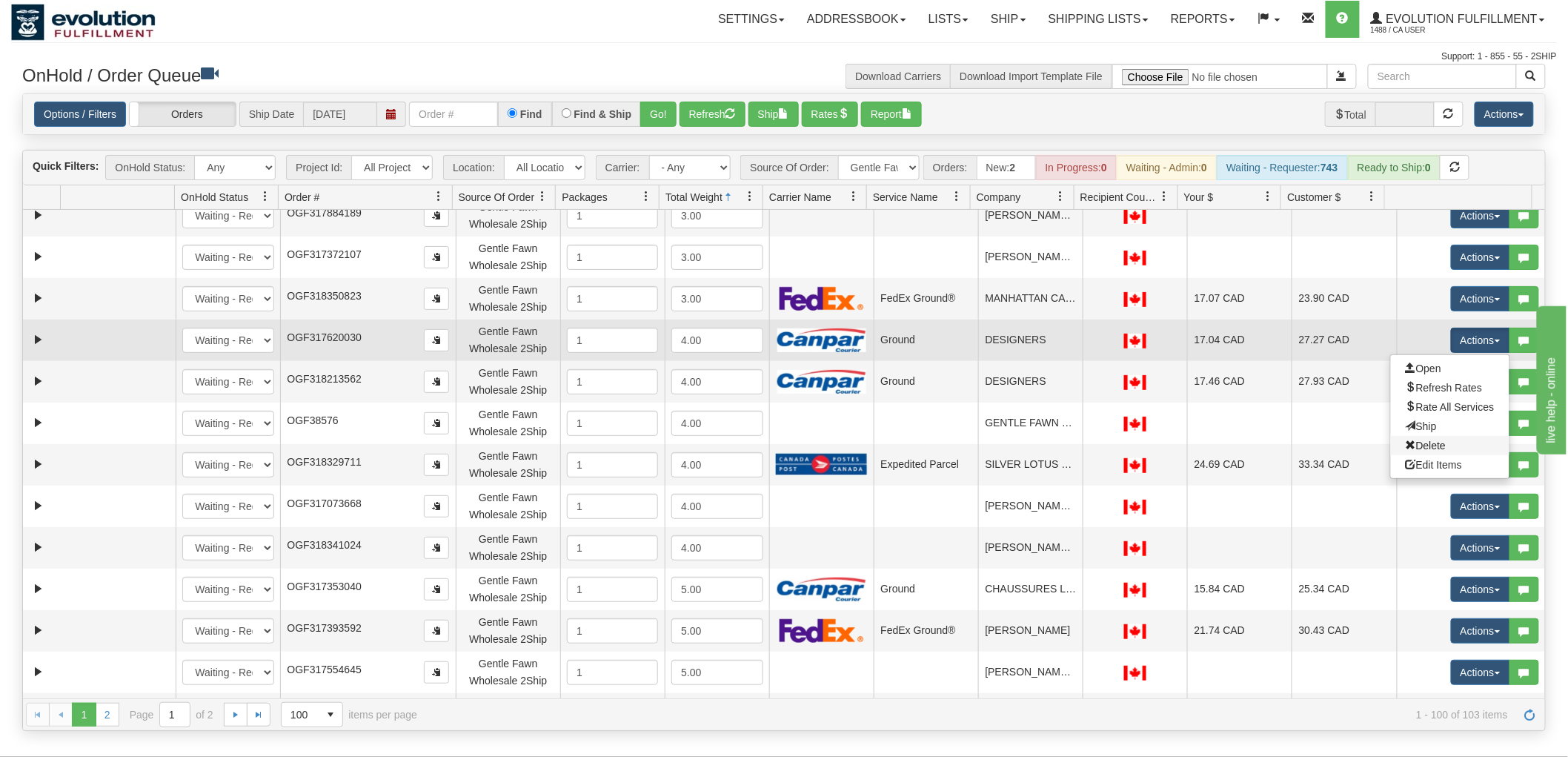
click at [1438, 438] on link "Delete" at bounding box center [1451, 445] width 119 height 19
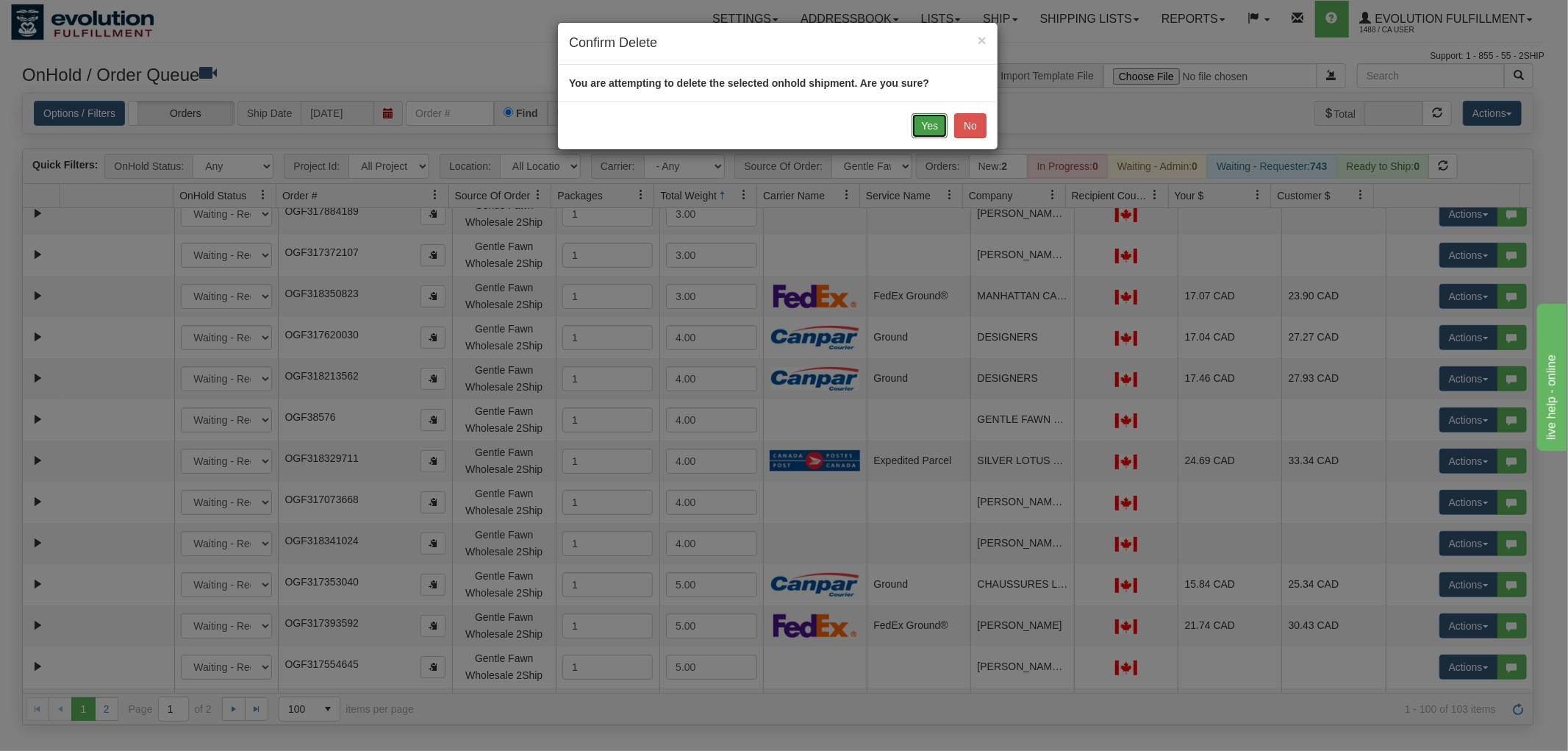
click at [920, 136] on button "Yes" at bounding box center [929, 126] width 36 height 25
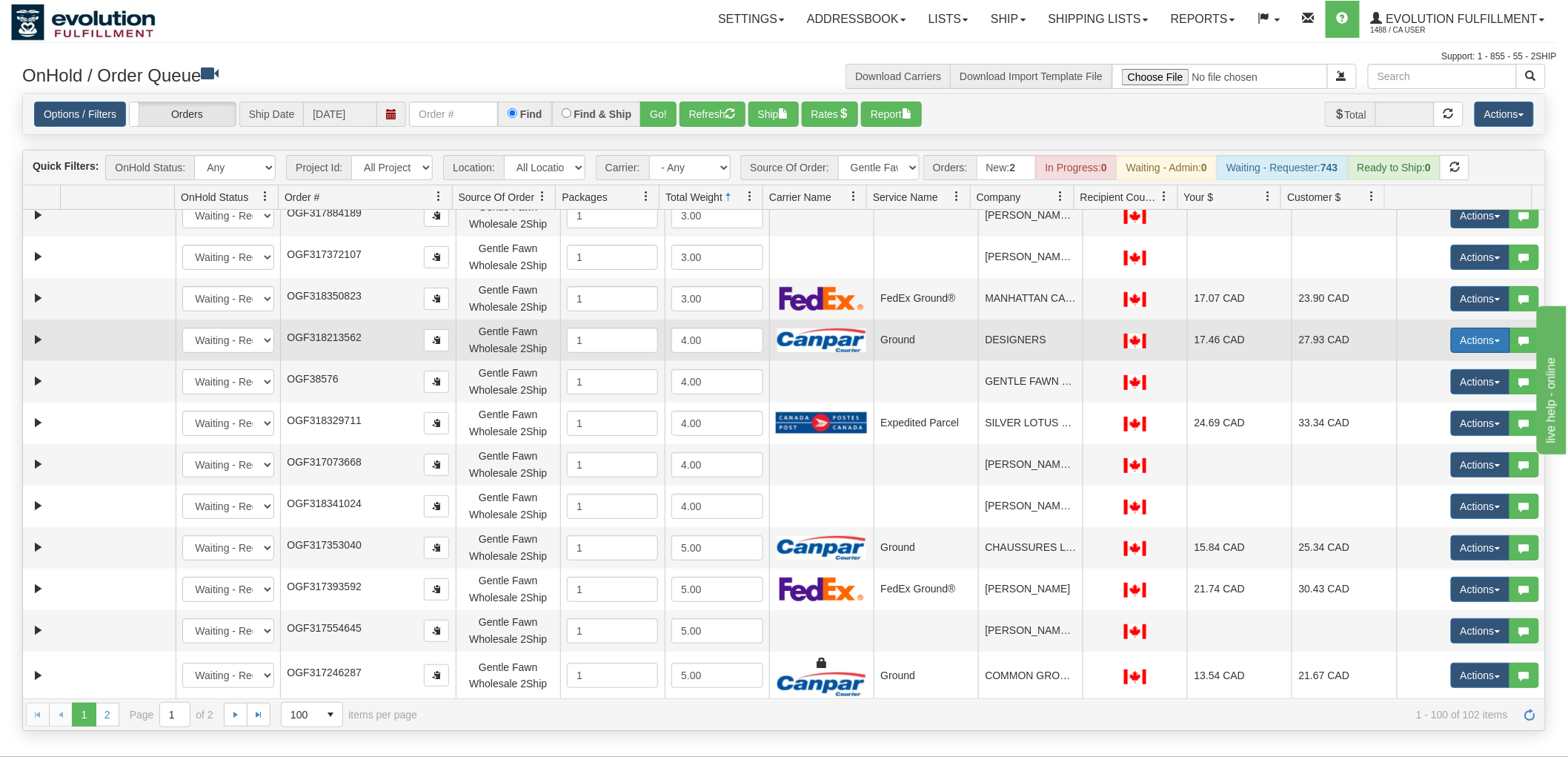
click at [1454, 345] on button "Actions" at bounding box center [1480, 340] width 59 height 25
click at [1426, 443] on span "Delete" at bounding box center [1426, 445] width 40 height 12
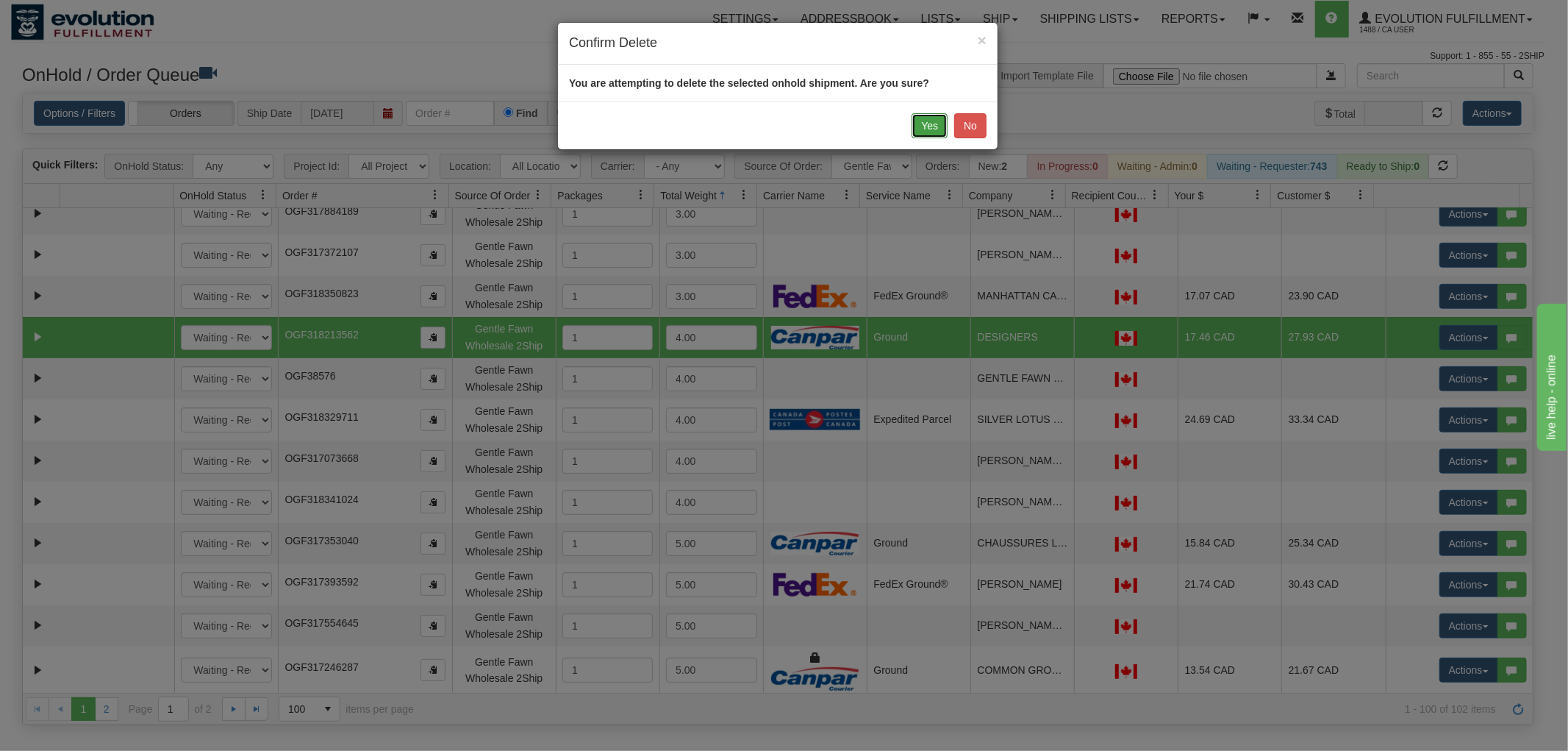
click at [927, 129] on button "Yes" at bounding box center [929, 126] width 36 height 25
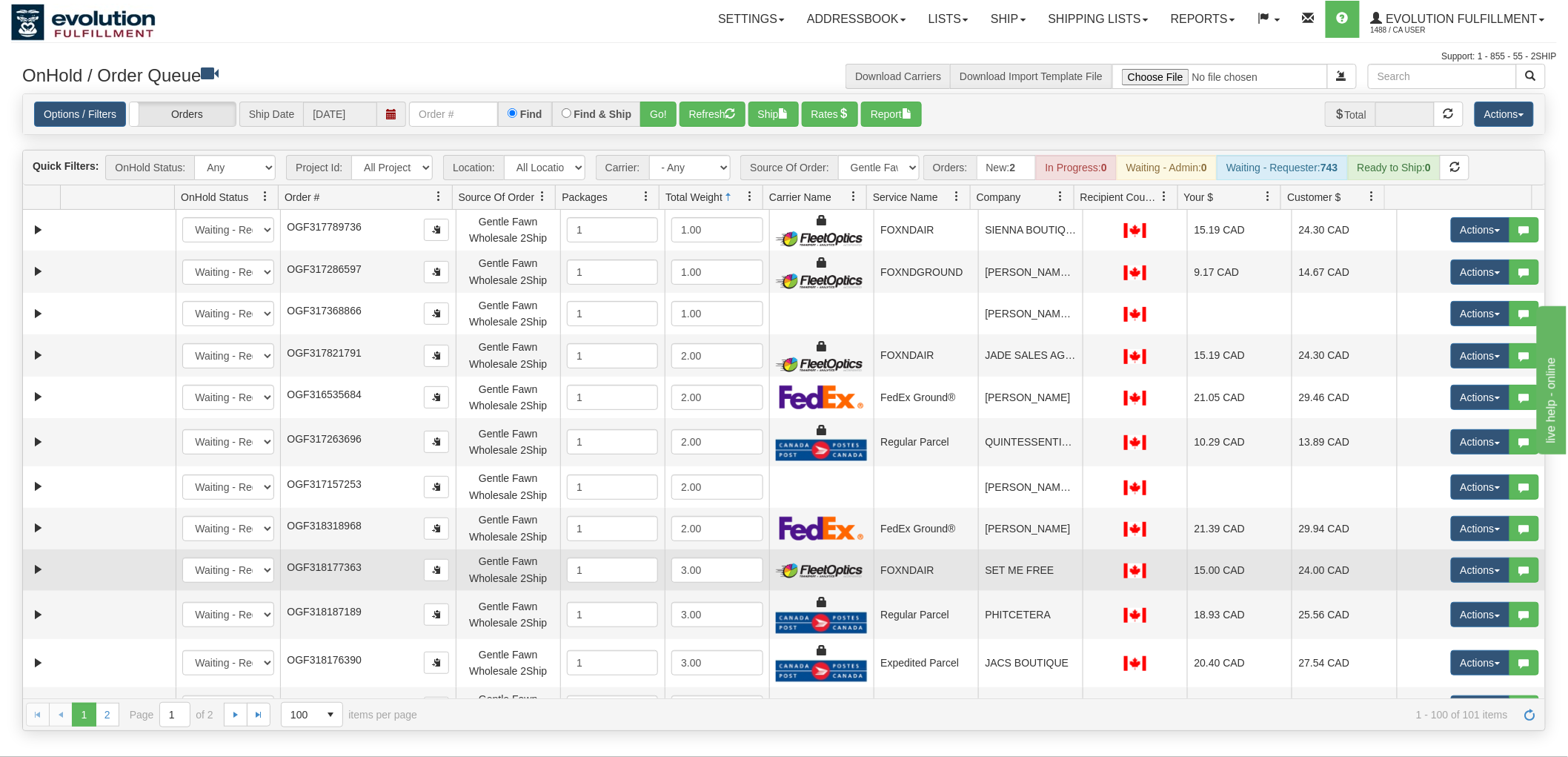
scroll to position [0, 0]
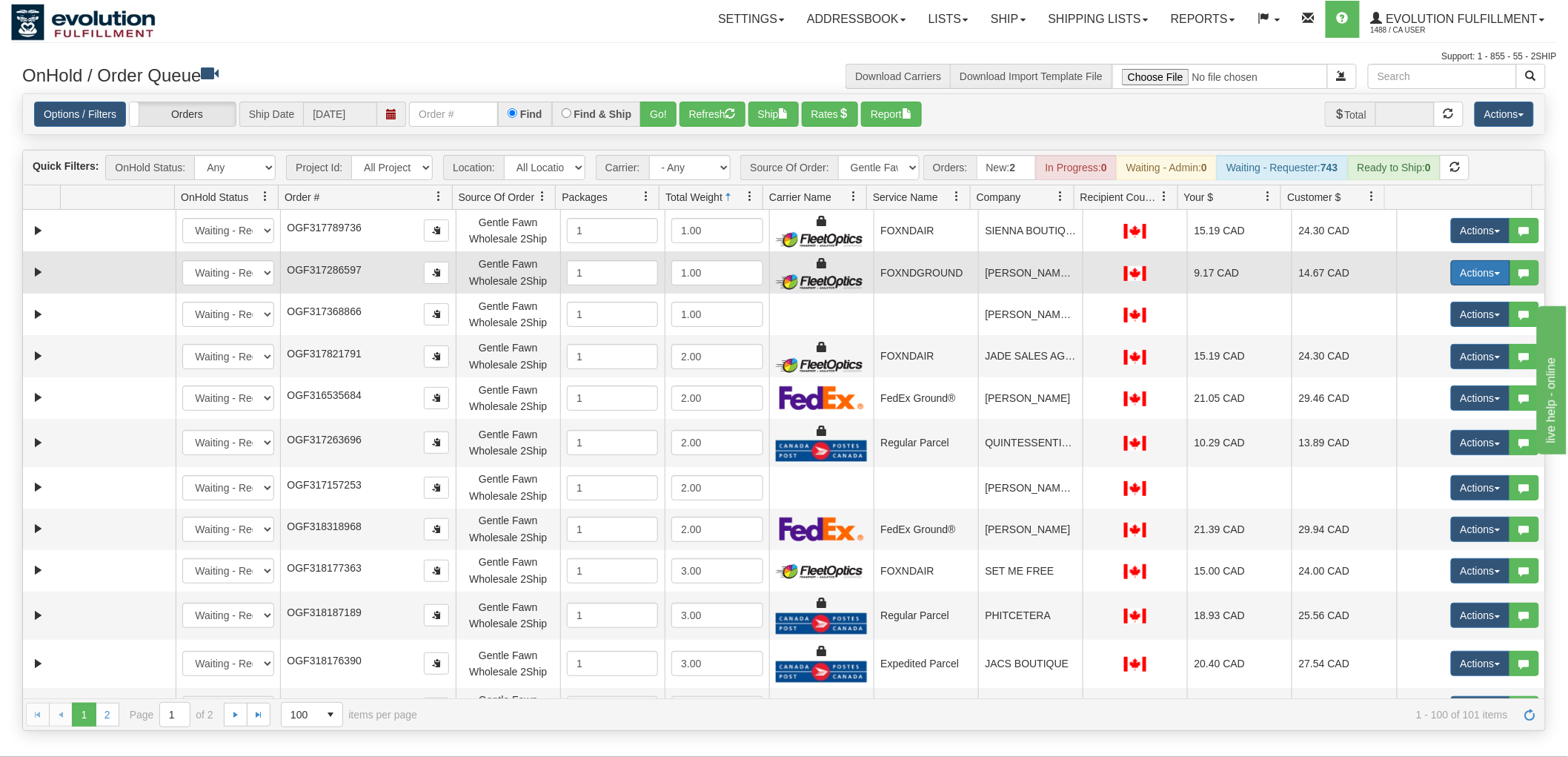
click at [1464, 268] on button "Actions" at bounding box center [1480, 273] width 59 height 25
click at [1425, 378] on span "Delete" at bounding box center [1426, 378] width 40 height 12
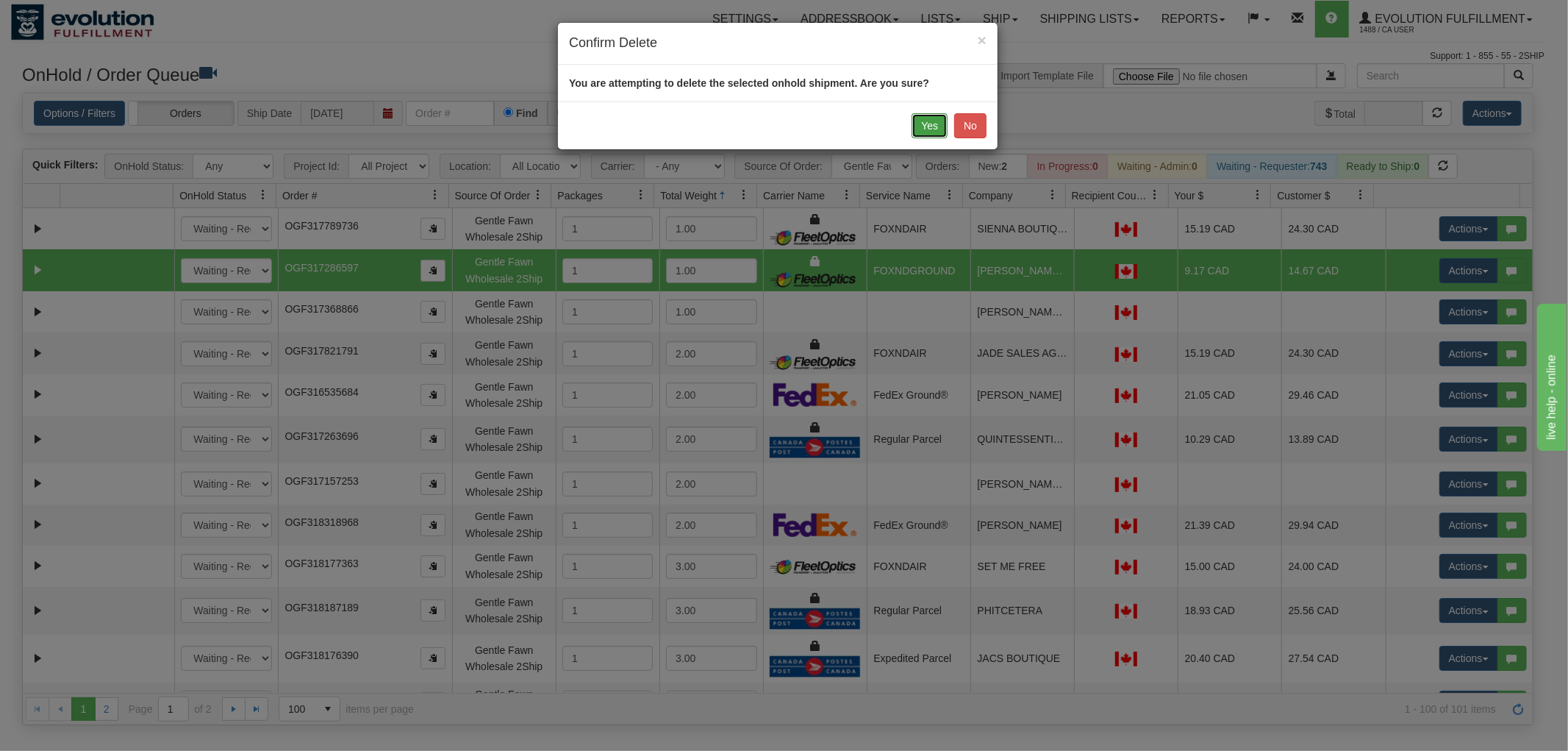
click at [934, 123] on button "Yes" at bounding box center [929, 126] width 36 height 25
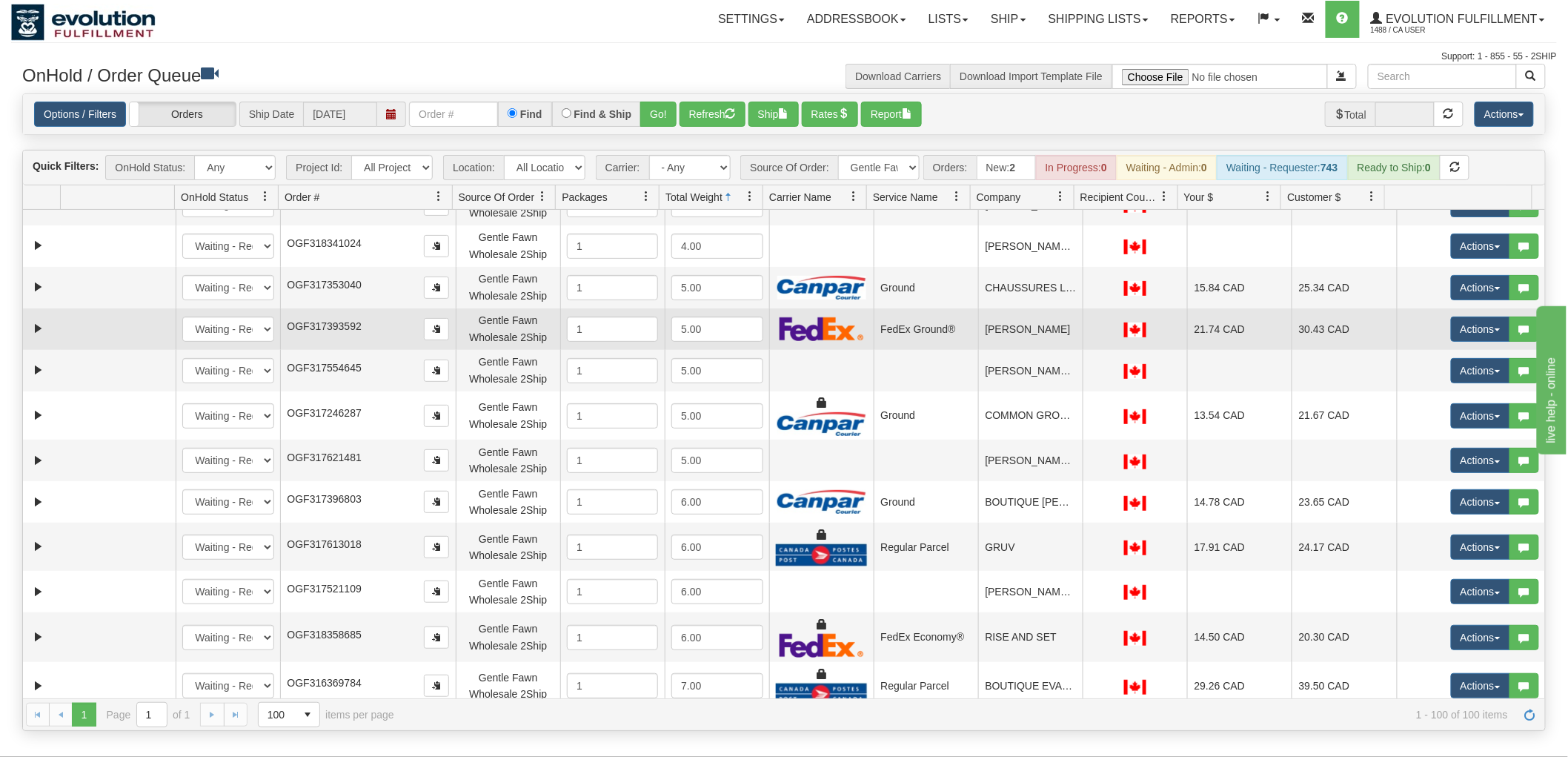
scroll to position [824, 0]
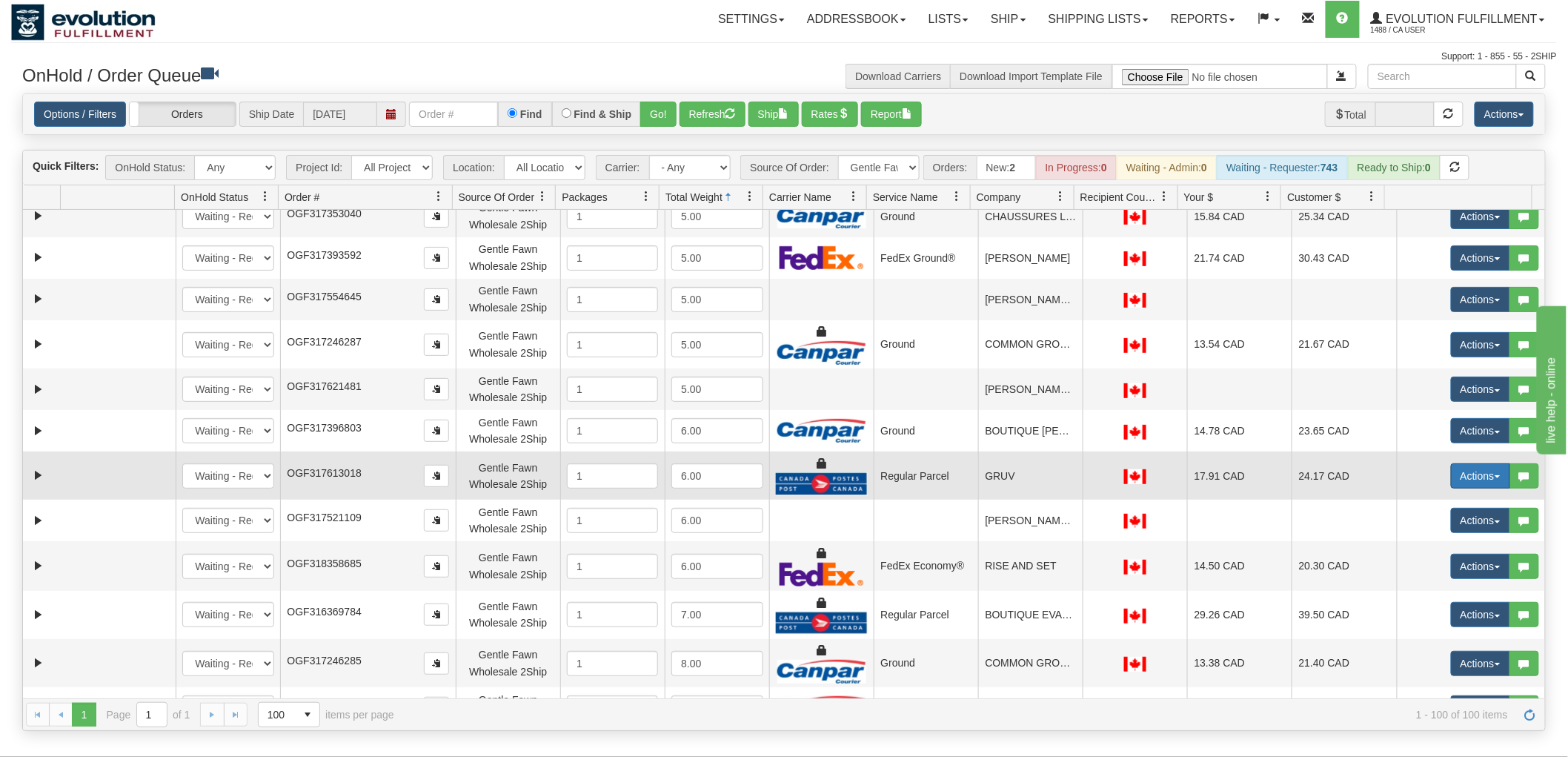
click at [1469, 471] on button "Actions" at bounding box center [1480, 476] width 59 height 25
click at [1426, 577] on span "Delete" at bounding box center [1426, 581] width 40 height 12
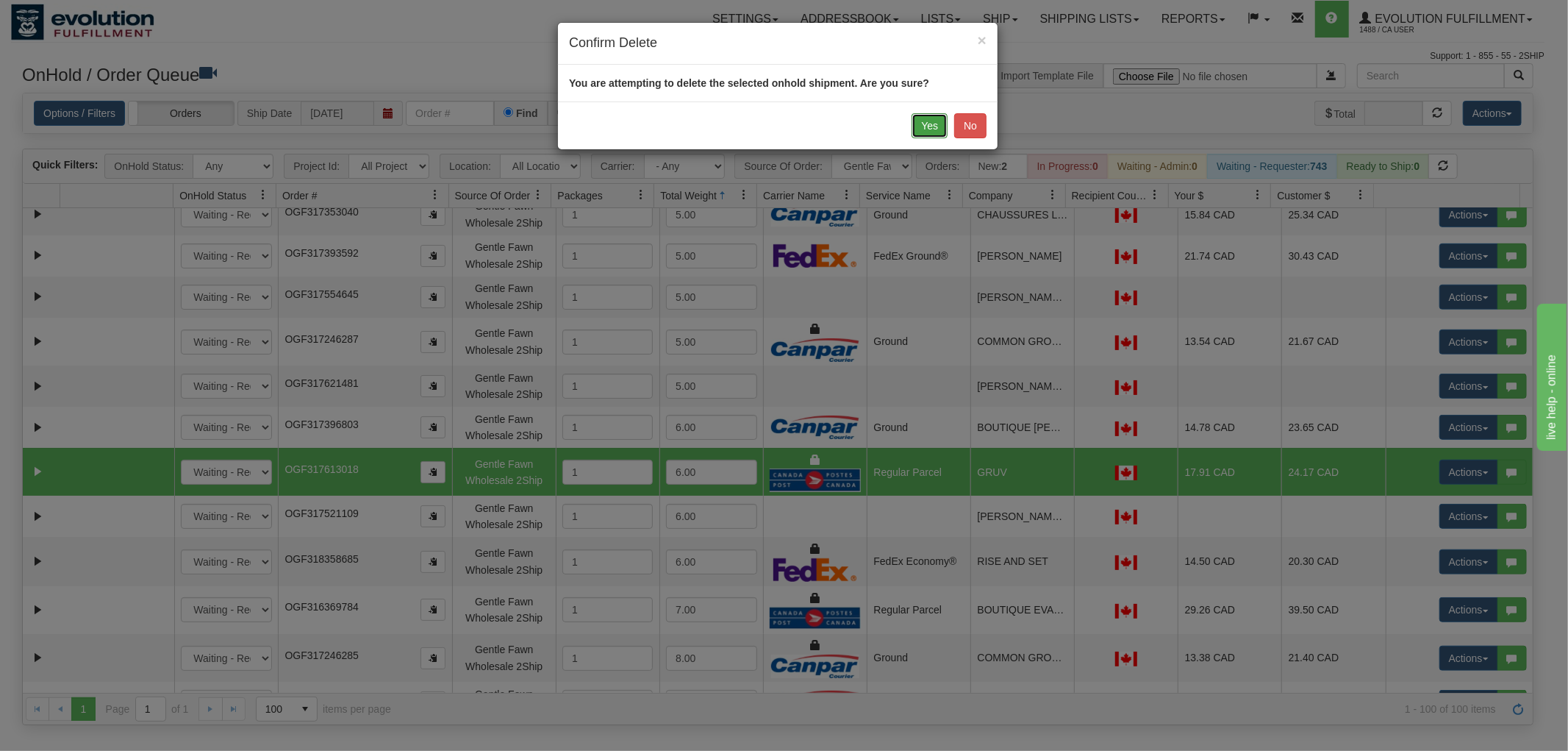
click at [930, 126] on button "Yes" at bounding box center [929, 126] width 36 height 25
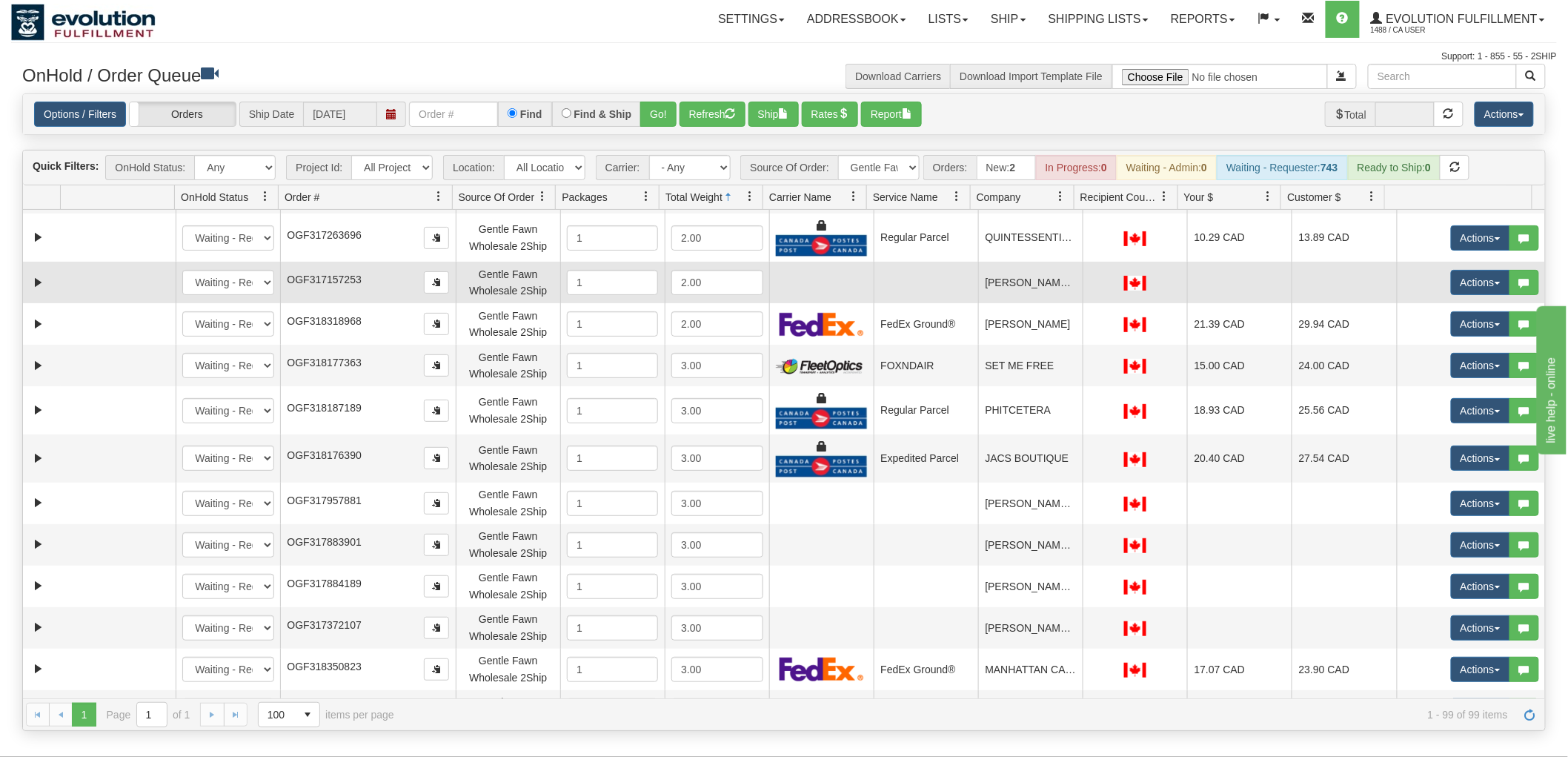
scroll to position [0, 0]
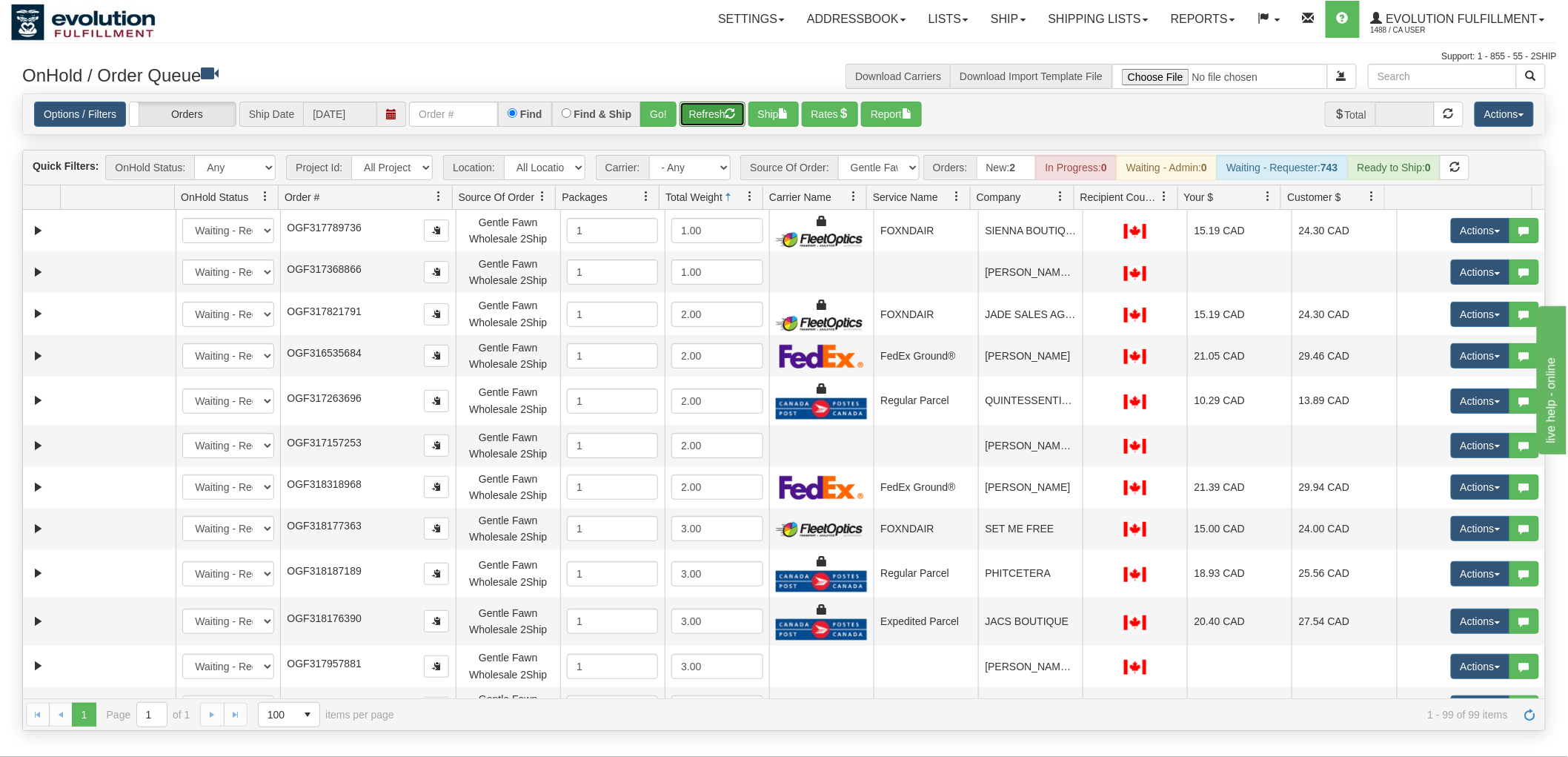
click at [690, 116] on button "Refresh" at bounding box center [712, 114] width 66 height 25
select select "Gentle Fawn Wholesale 2Ship"
